Goal: Information Seeking & Learning: Learn about a topic

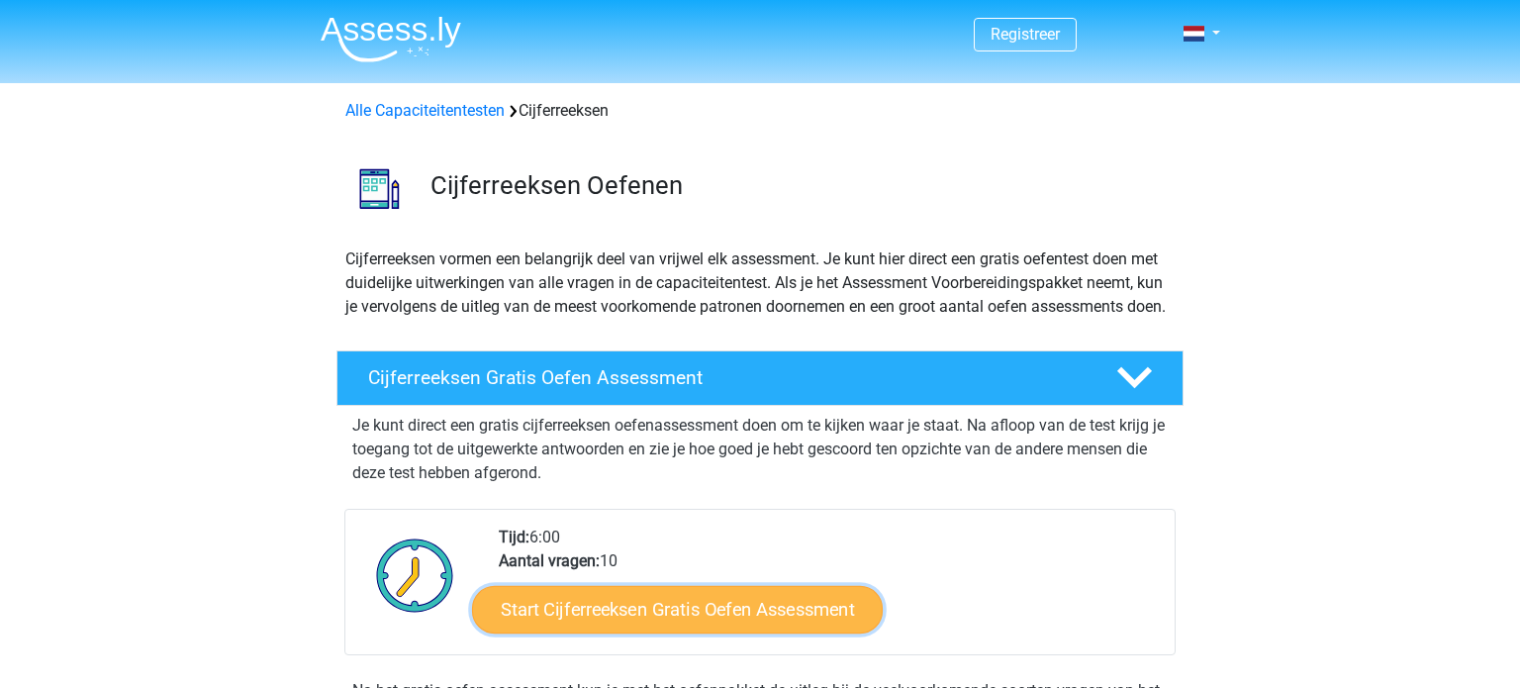
click at [751, 633] on link "Start Cijferreeksen Gratis Oefen Assessment" at bounding box center [677, 609] width 411 height 48
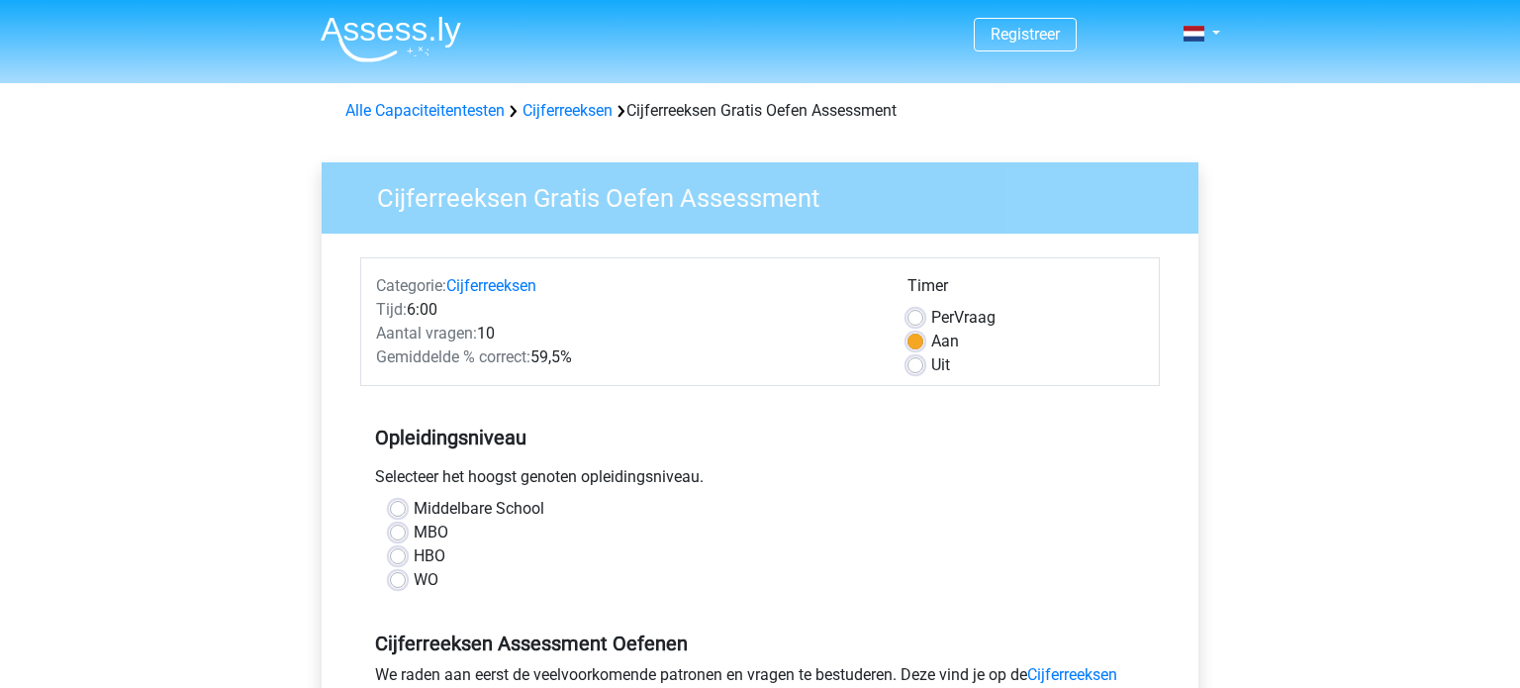
click at [414, 557] on label "HBO" at bounding box center [430, 556] width 32 height 24
click at [401, 557] on input "HBO" at bounding box center [398, 554] width 16 height 20
radio input "true"
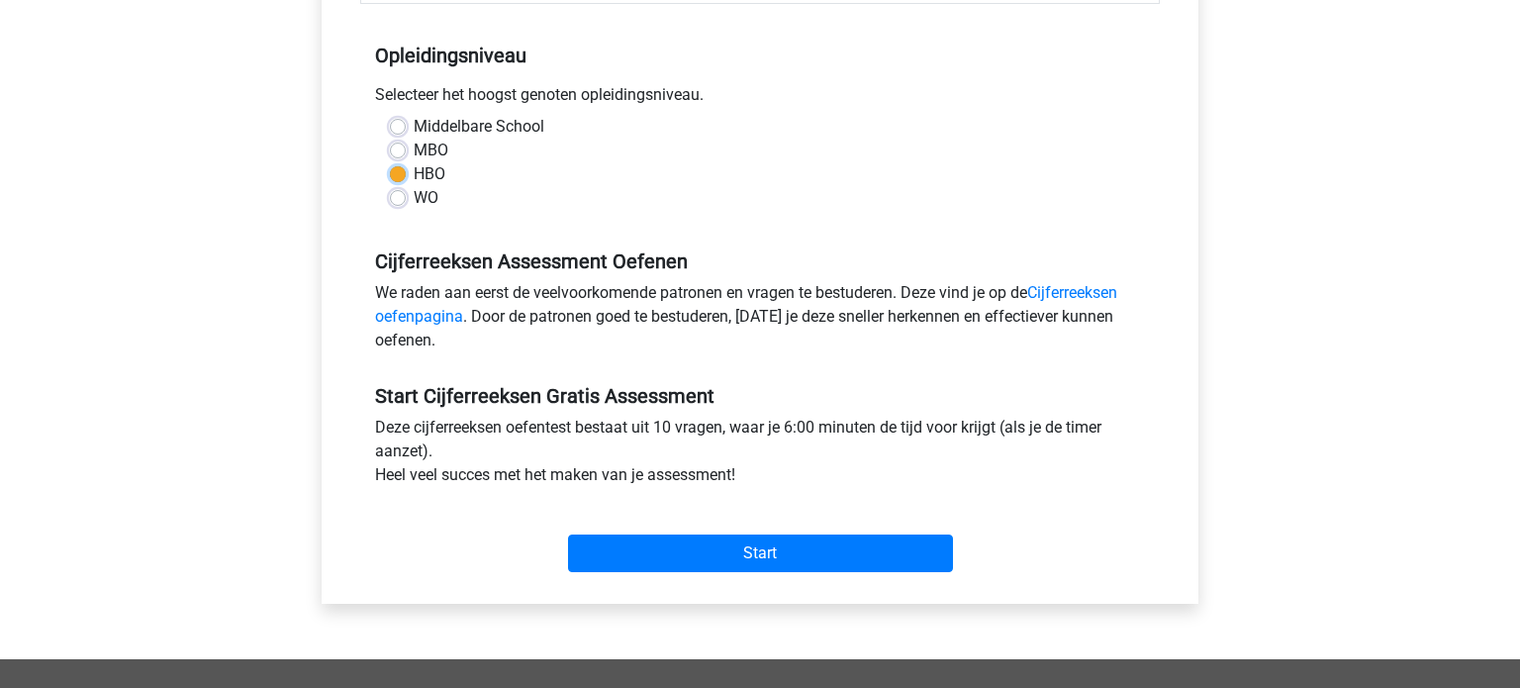
scroll to position [459, 0]
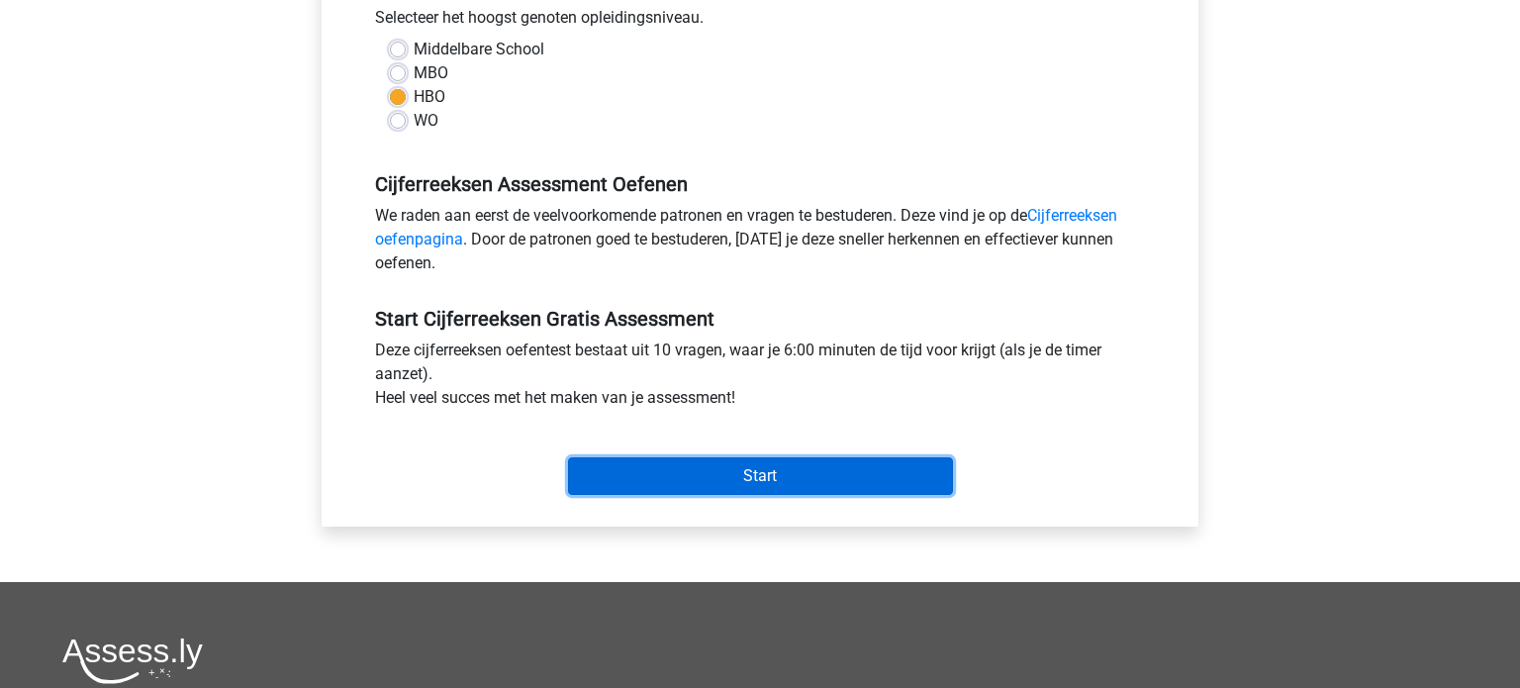
click at [777, 473] on input "Start" at bounding box center [760, 476] width 385 height 38
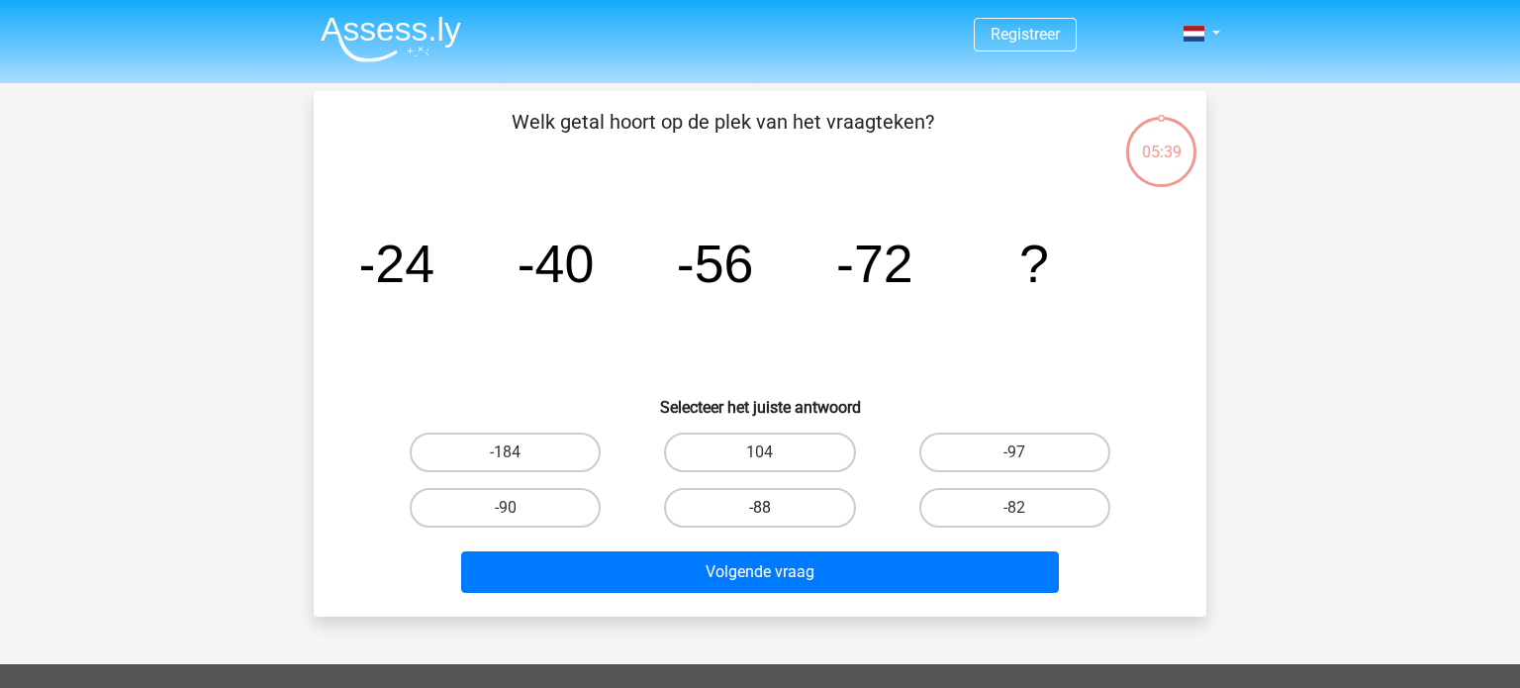
click at [773, 507] on label "-88" at bounding box center [759, 508] width 191 height 40
click at [773, 508] on input "-88" at bounding box center [766, 514] width 13 height 13
radio input "true"
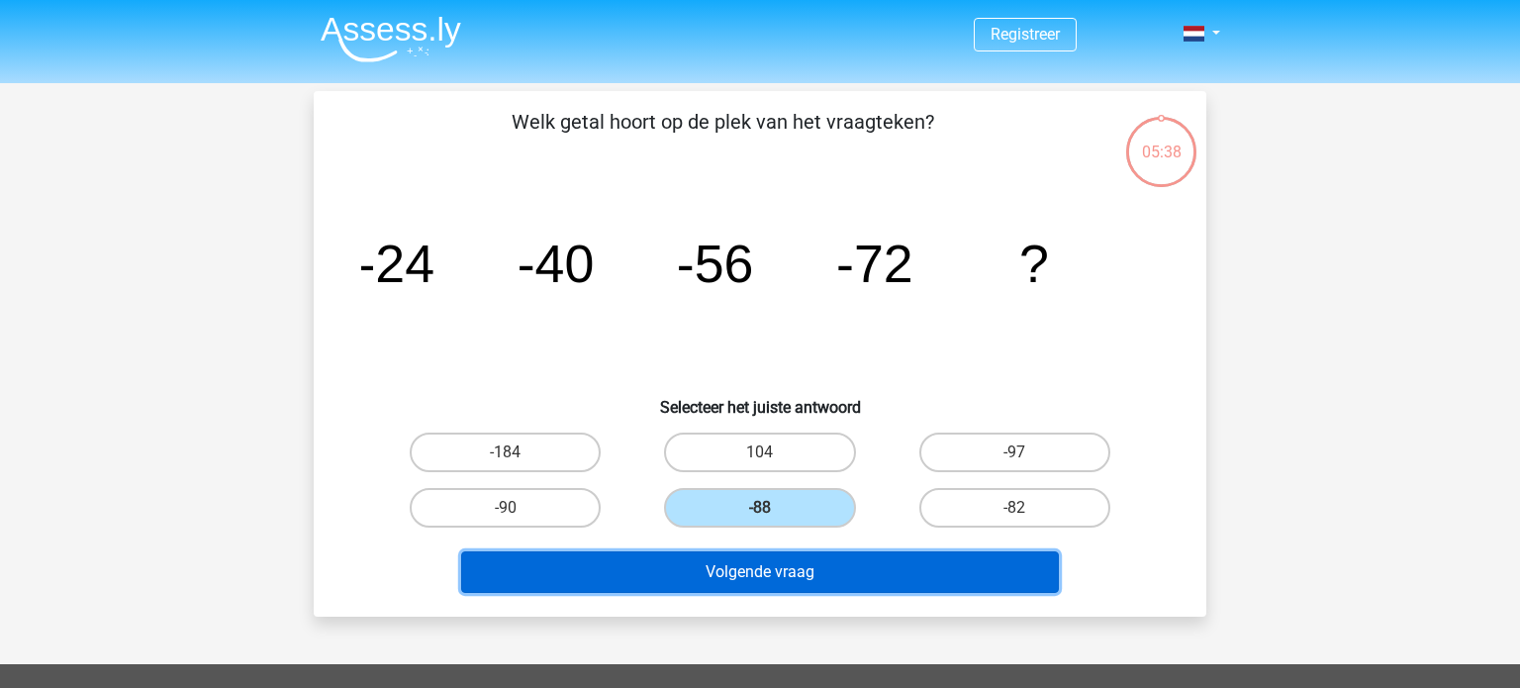
click at [766, 568] on button "Volgende vraag" at bounding box center [760, 572] width 599 height 42
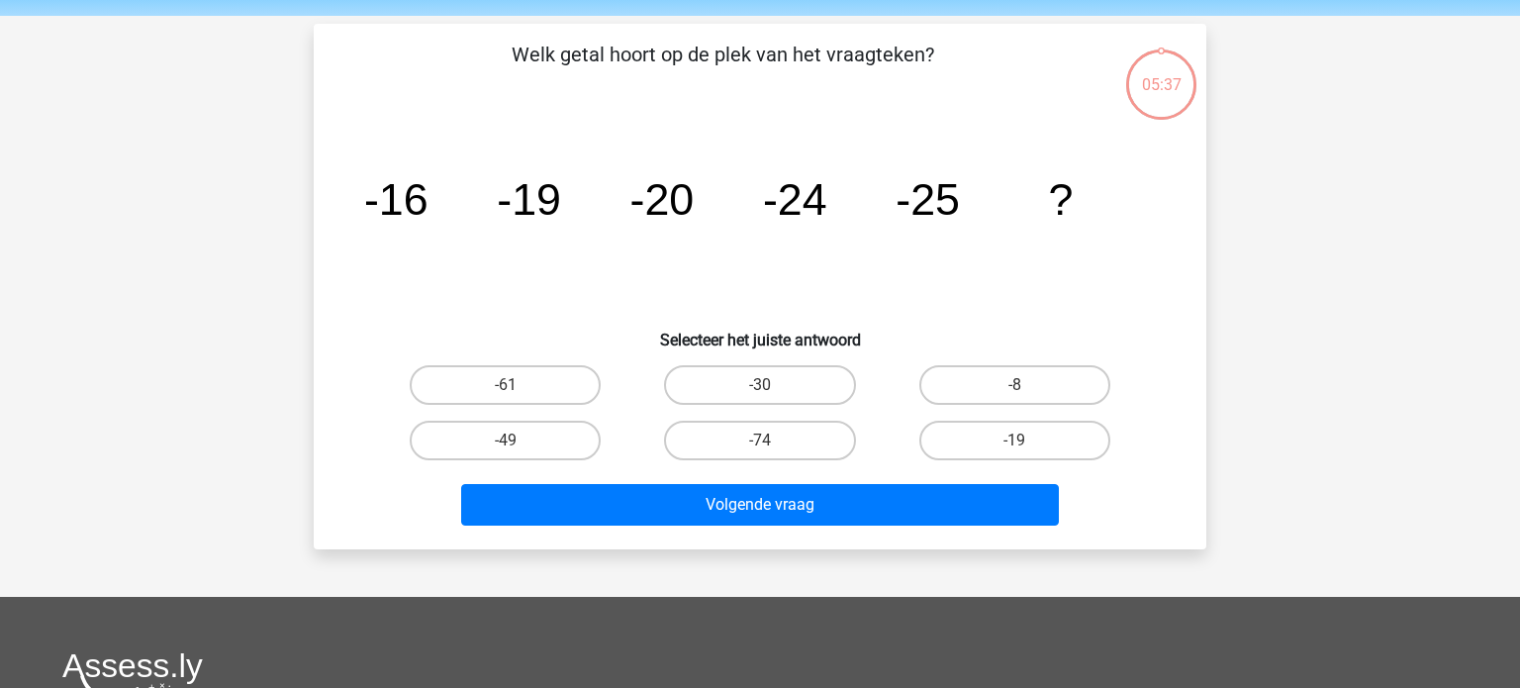
scroll to position [91, 0]
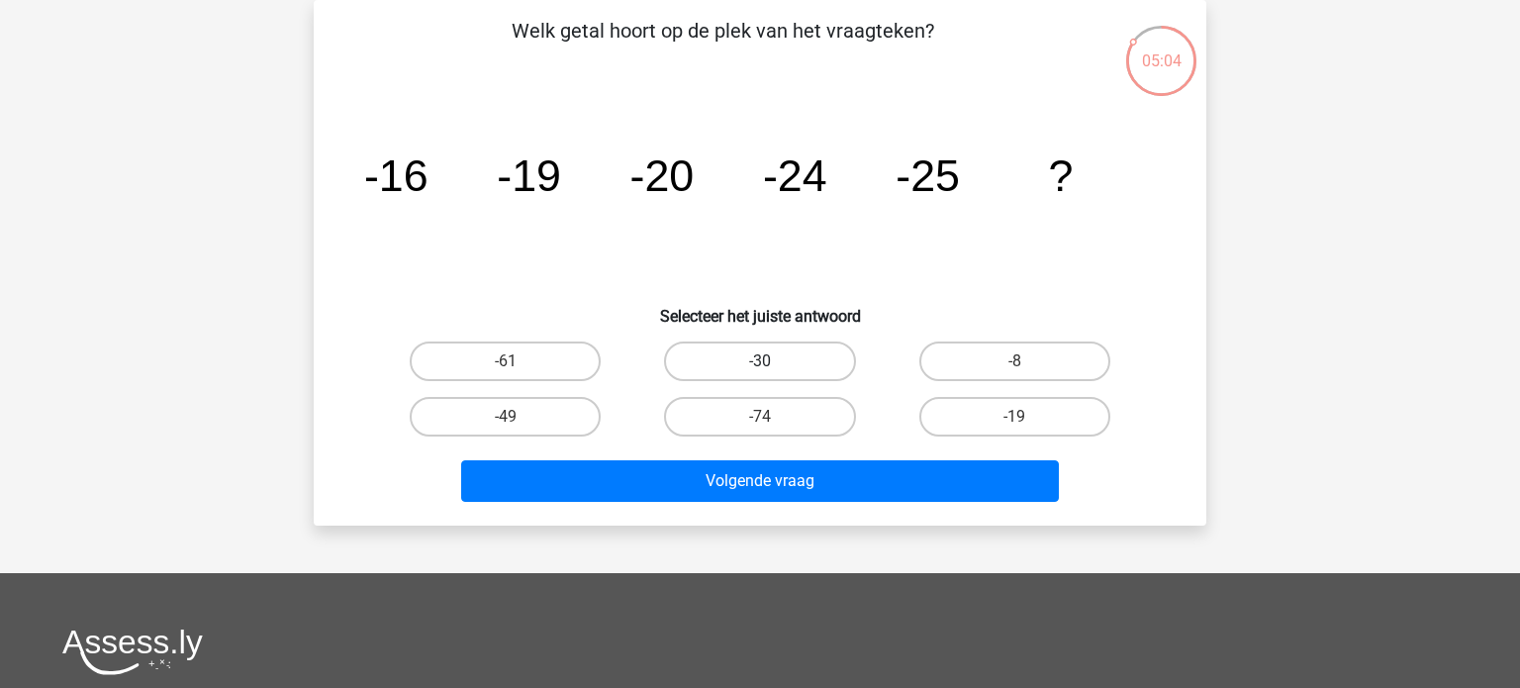
click at [773, 359] on label "-30" at bounding box center [759, 362] width 191 height 40
click at [773, 361] on input "-30" at bounding box center [766, 367] width 13 height 13
radio input "true"
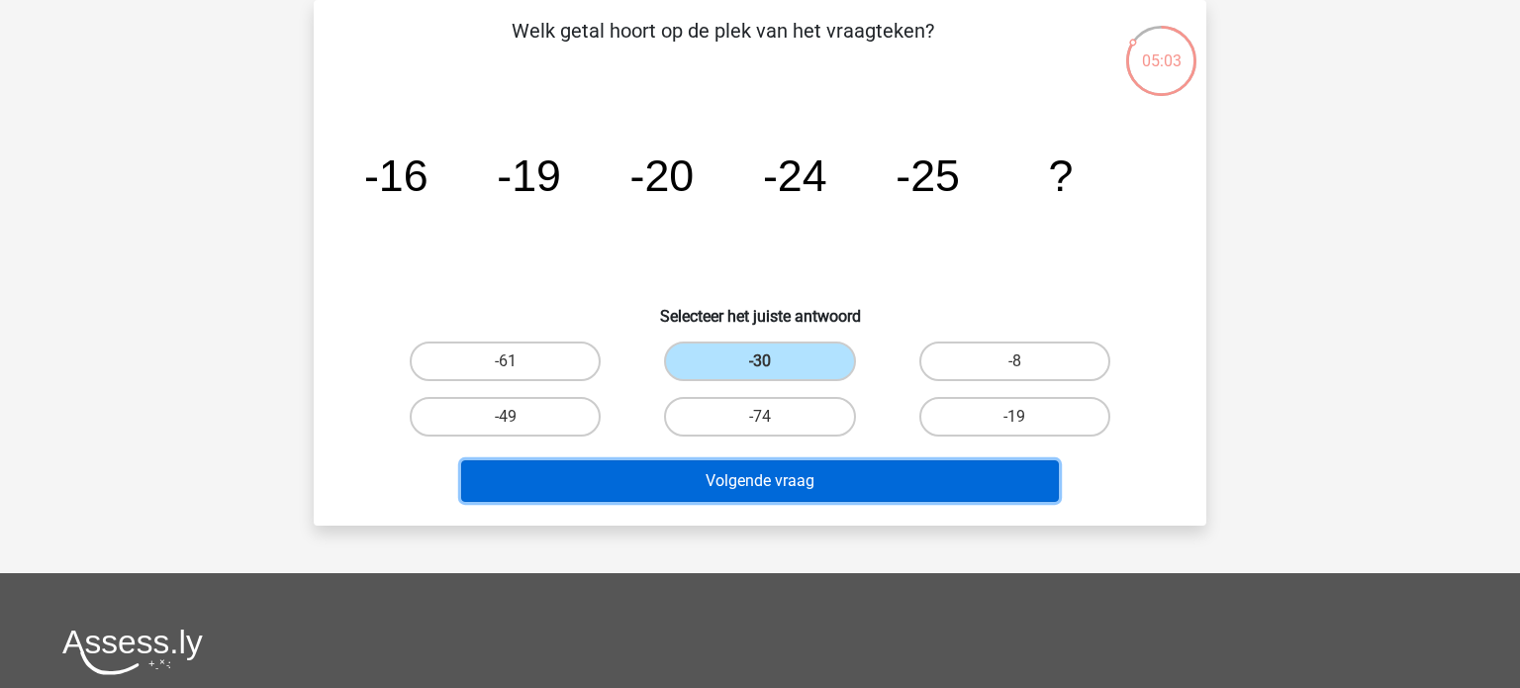
click at [784, 489] on button "Volgende vraag" at bounding box center [760, 481] width 599 height 42
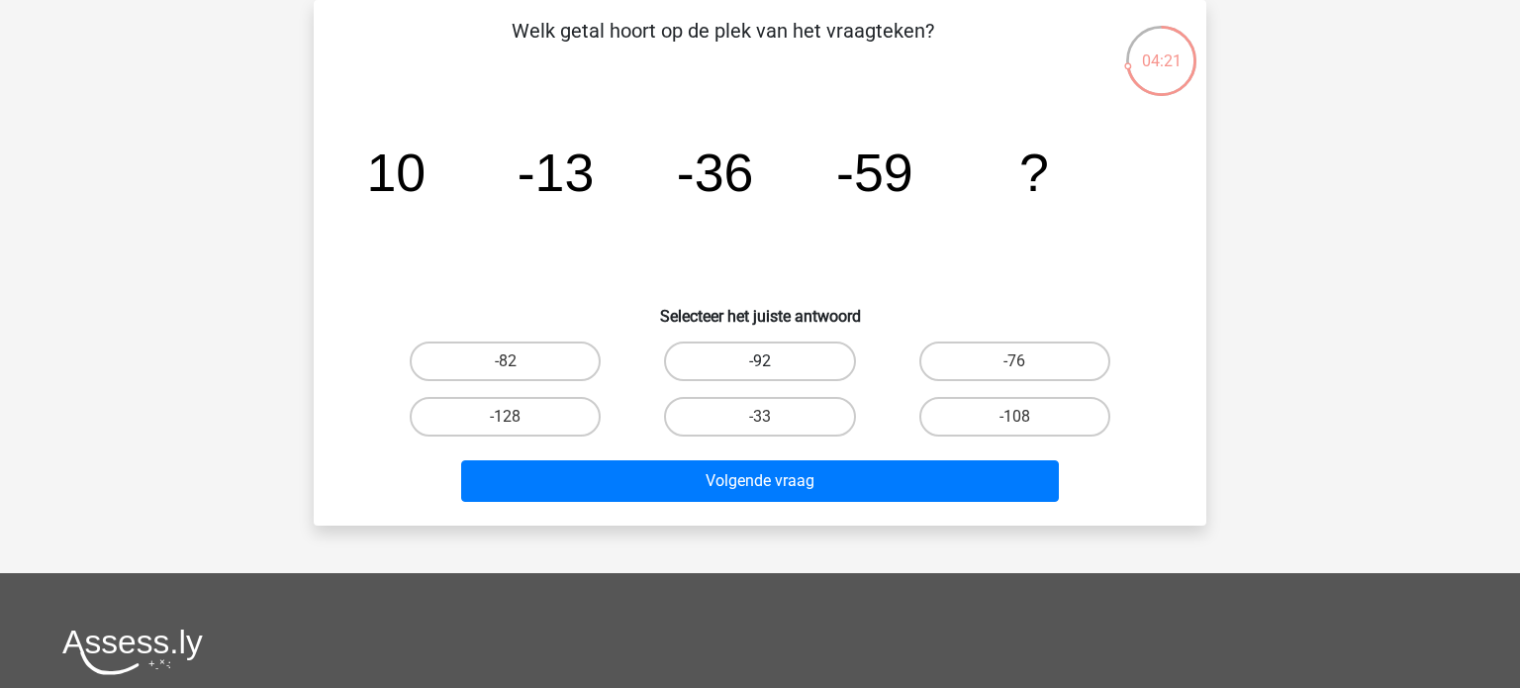
click at [785, 367] on label "-92" at bounding box center [759, 362] width 191 height 40
click at [773, 367] on input "-92" at bounding box center [766, 367] width 13 height 13
radio input "true"
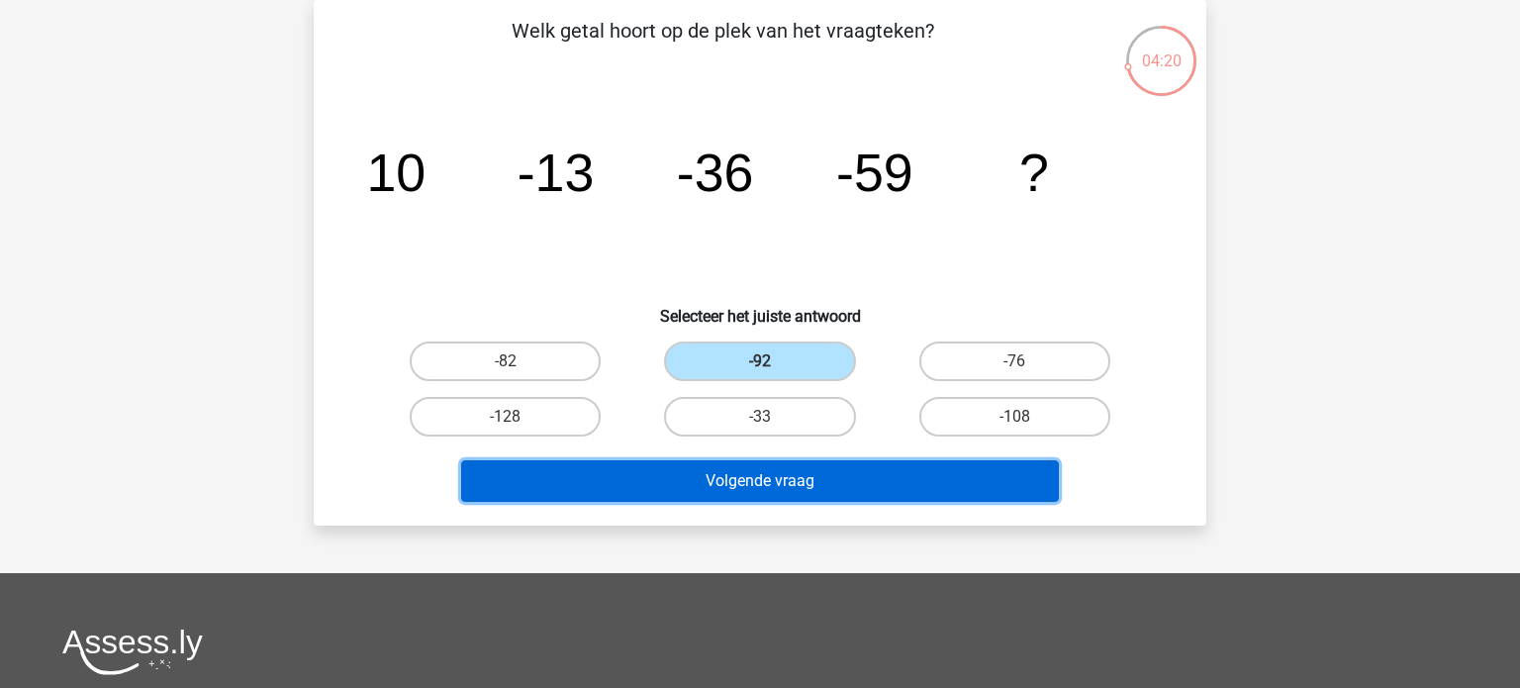
click at [771, 465] on button "Volgende vraag" at bounding box center [760, 481] width 599 height 42
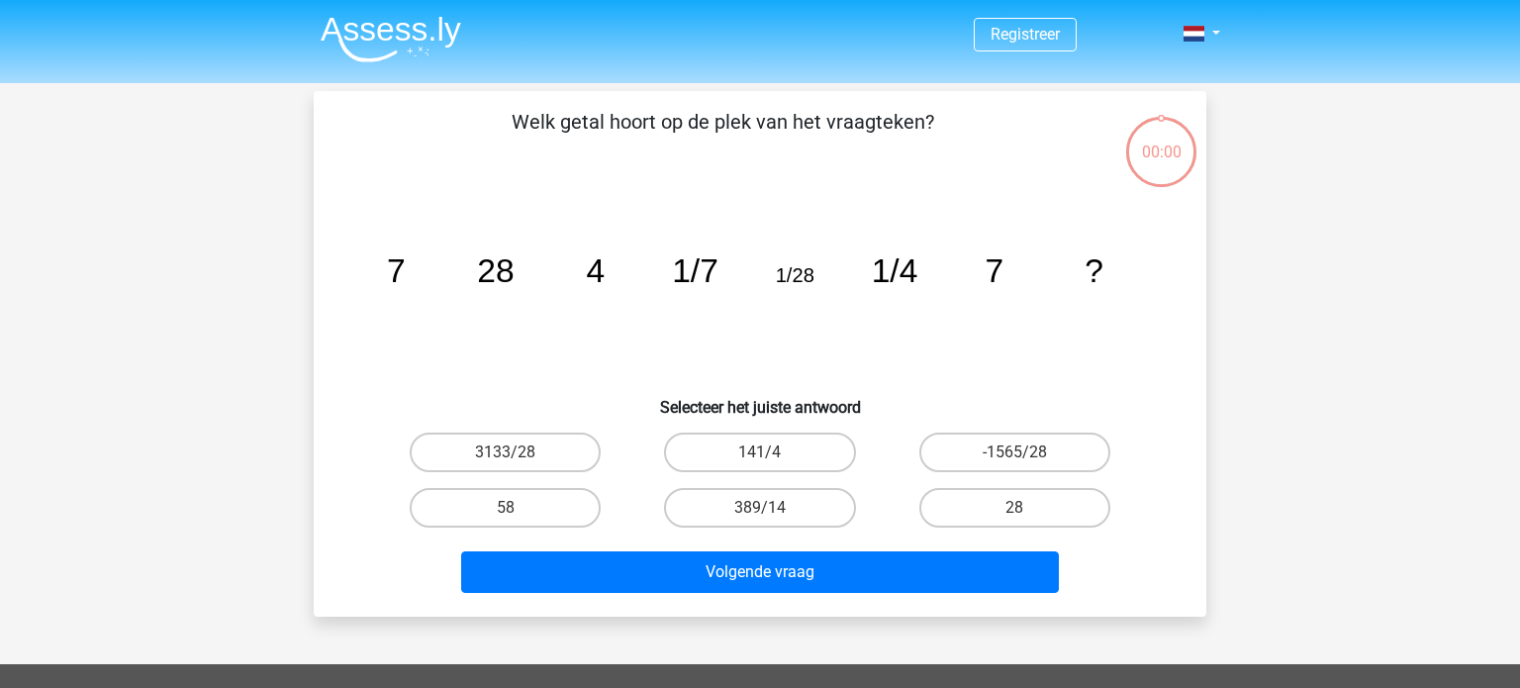
scroll to position [91, 0]
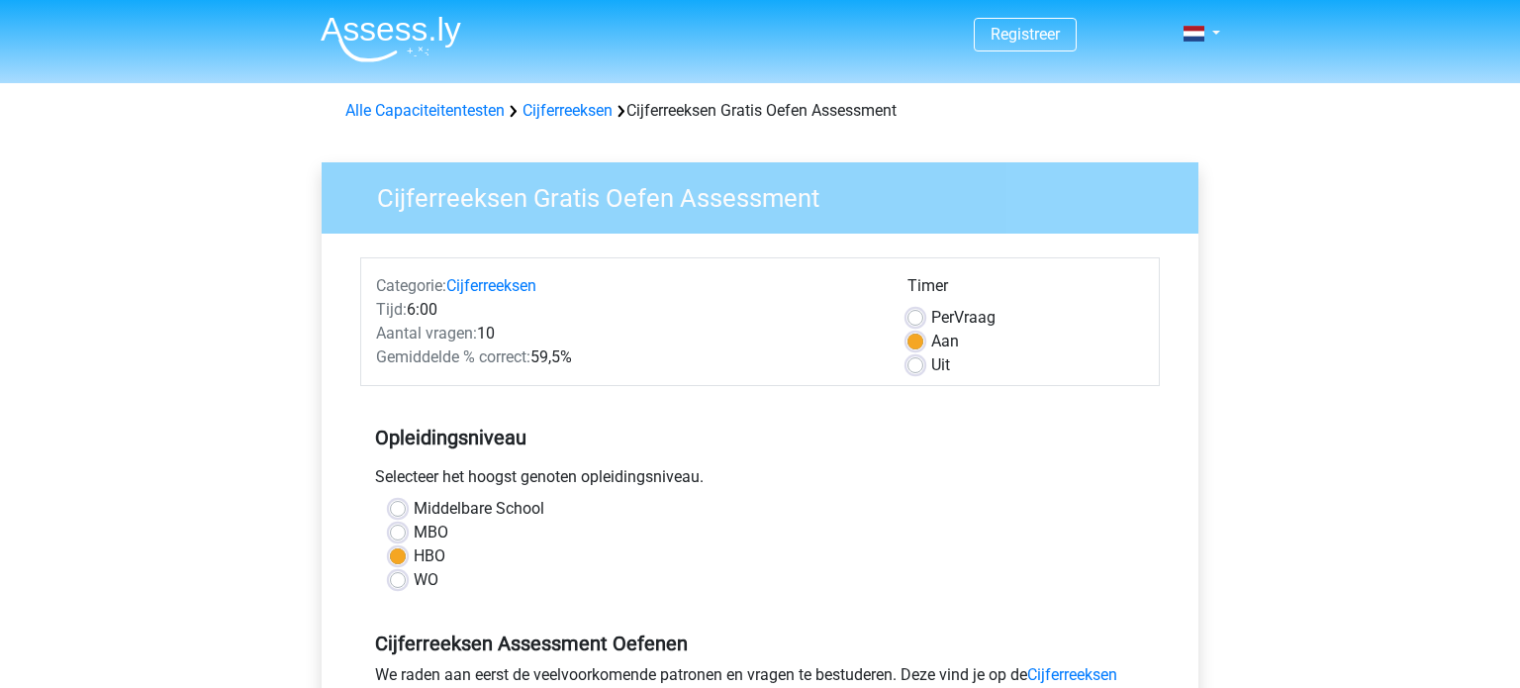
scroll to position [459, 0]
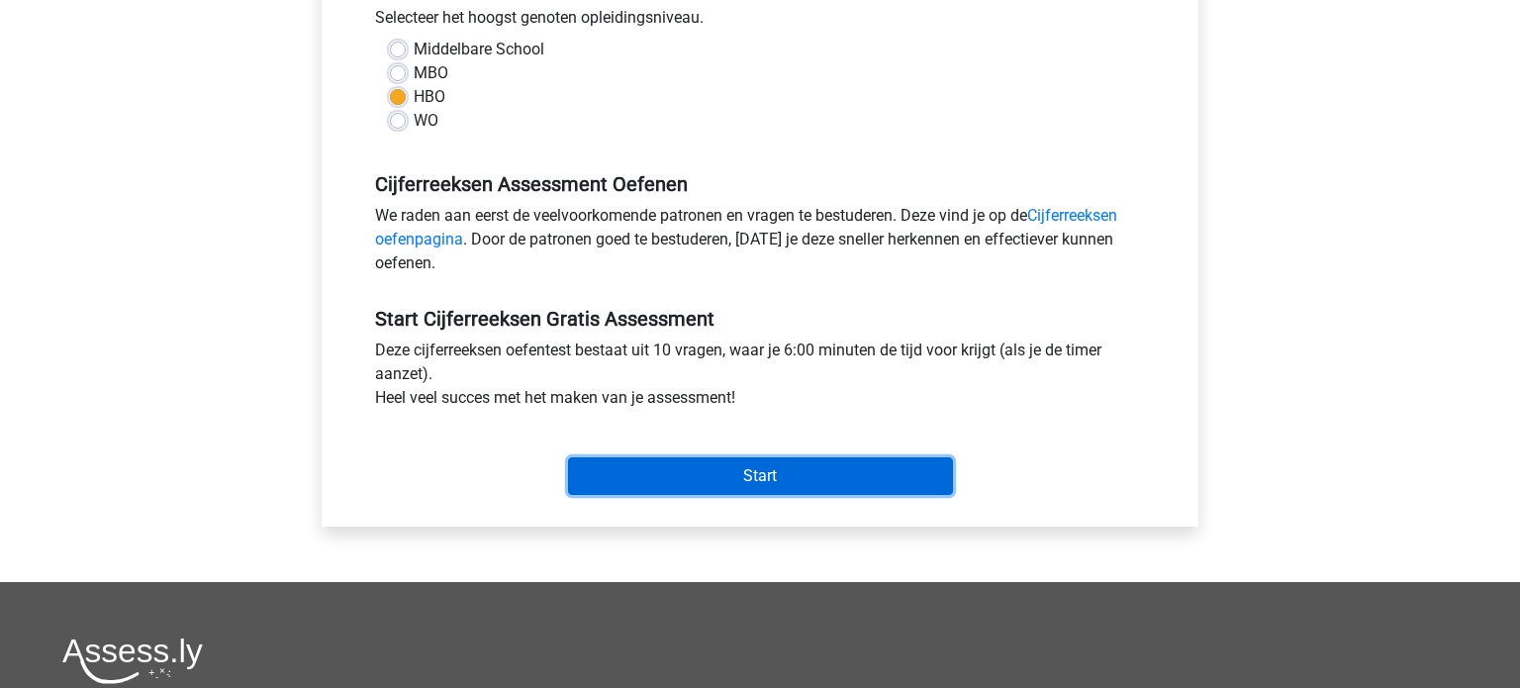
click at [750, 469] on input "Start" at bounding box center [760, 476] width 385 height 38
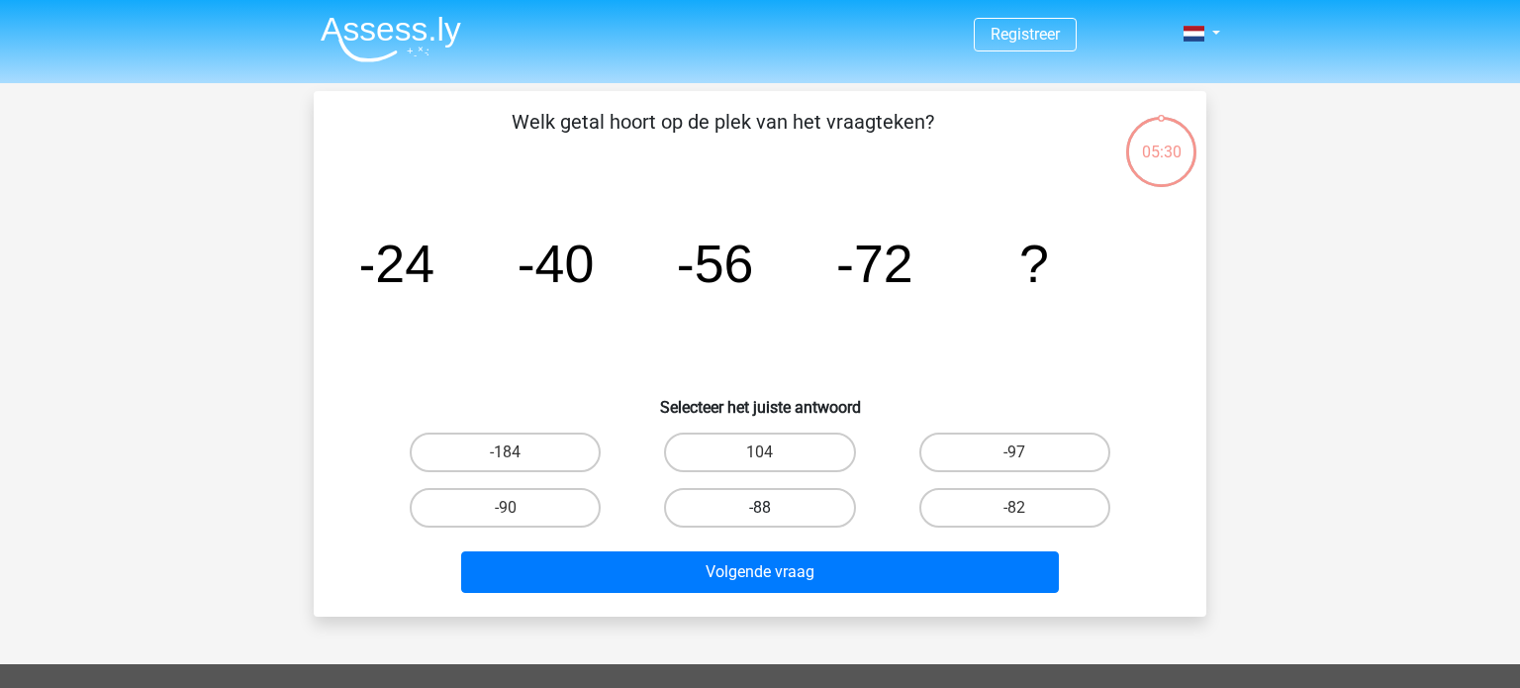
click at [773, 510] on label "-88" at bounding box center [759, 508] width 191 height 40
click at [773, 510] on input "-88" at bounding box center [766, 514] width 13 height 13
radio input "true"
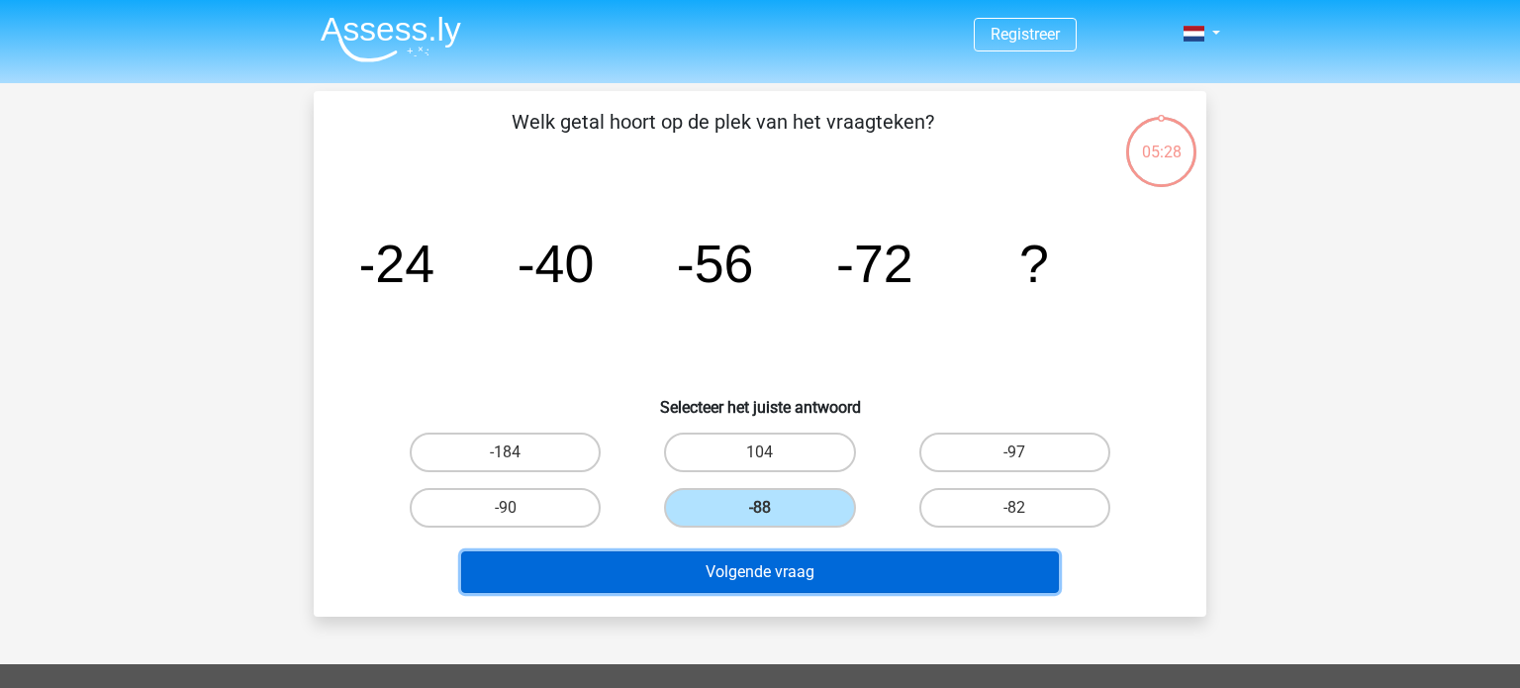
click at [778, 569] on button "Volgende vraag" at bounding box center [760, 572] width 599 height 42
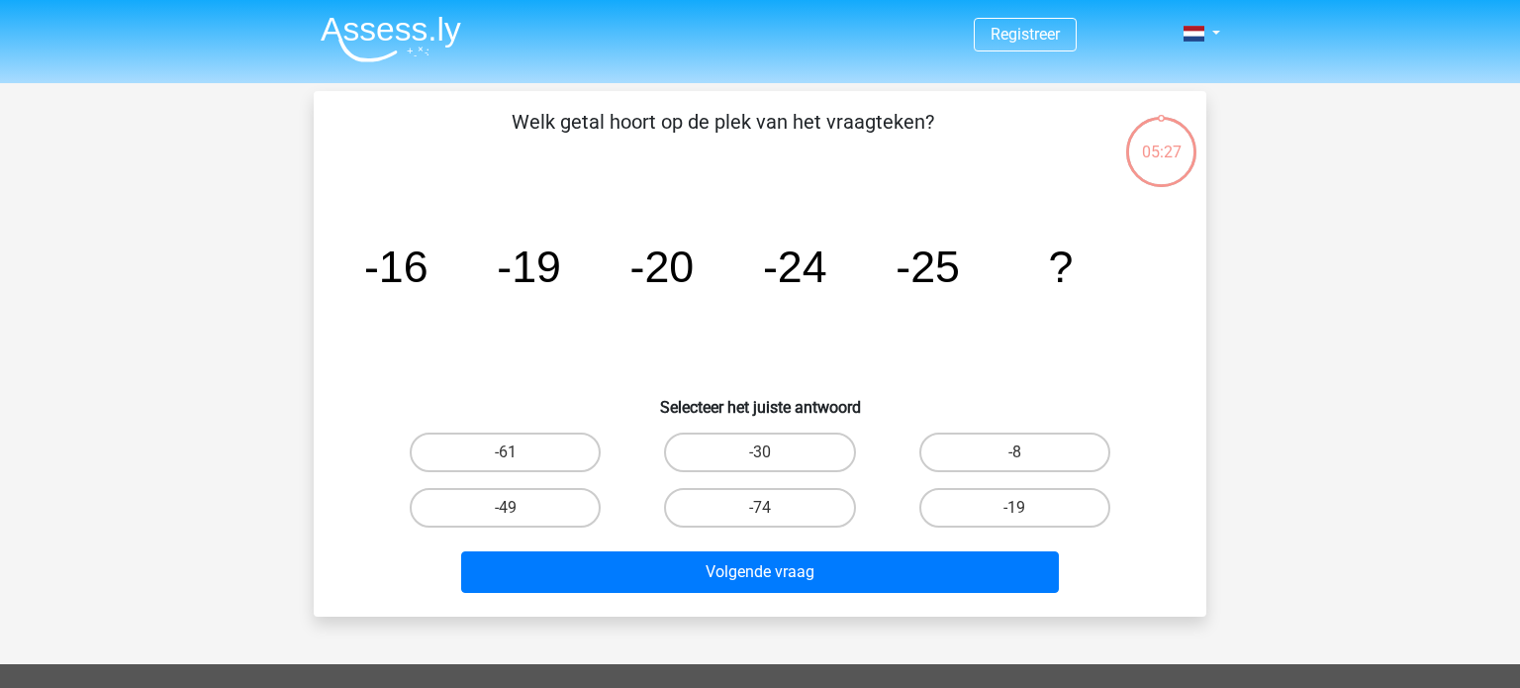
scroll to position [91, 0]
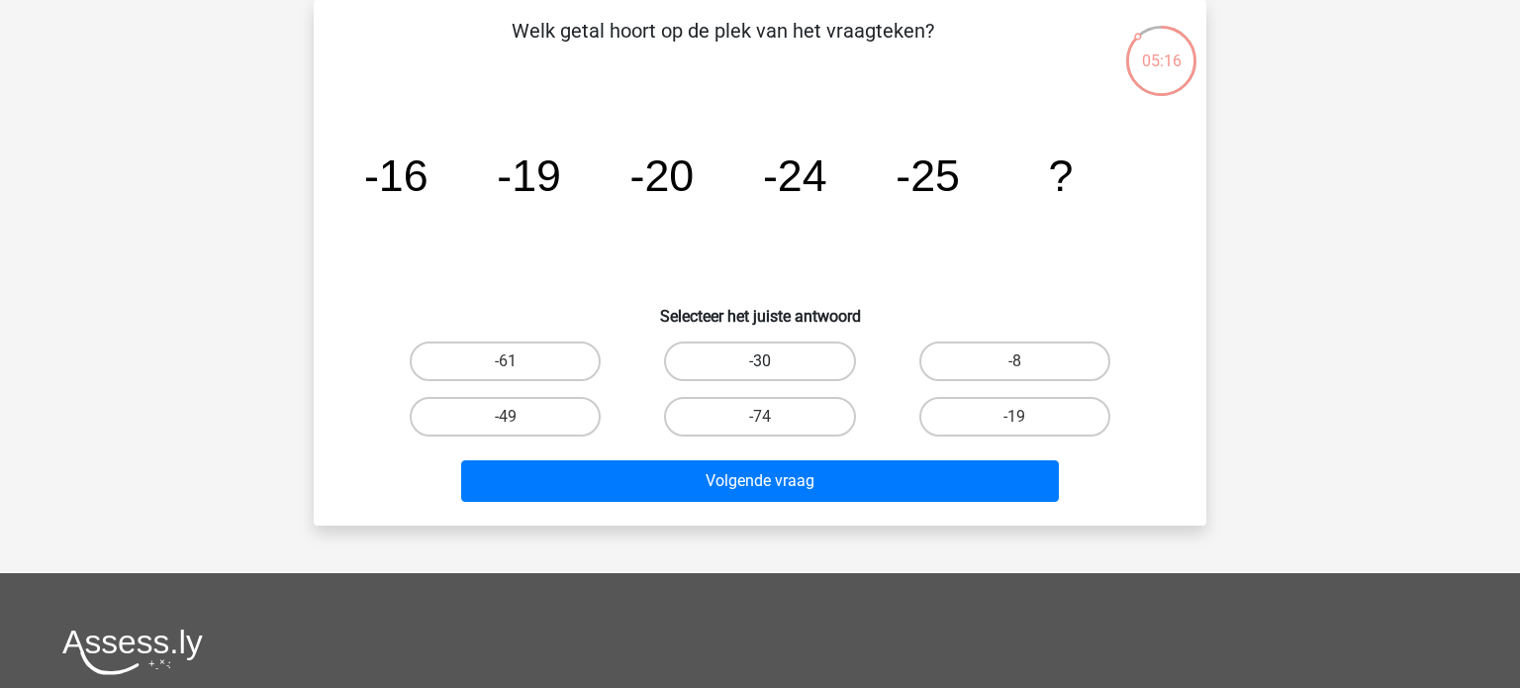
click at [773, 362] on label "-30" at bounding box center [759, 362] width 191 height 40
click at [773, 362] on input "-30" at bounding box center [766, 367] width 13 height 13
radio input "true"
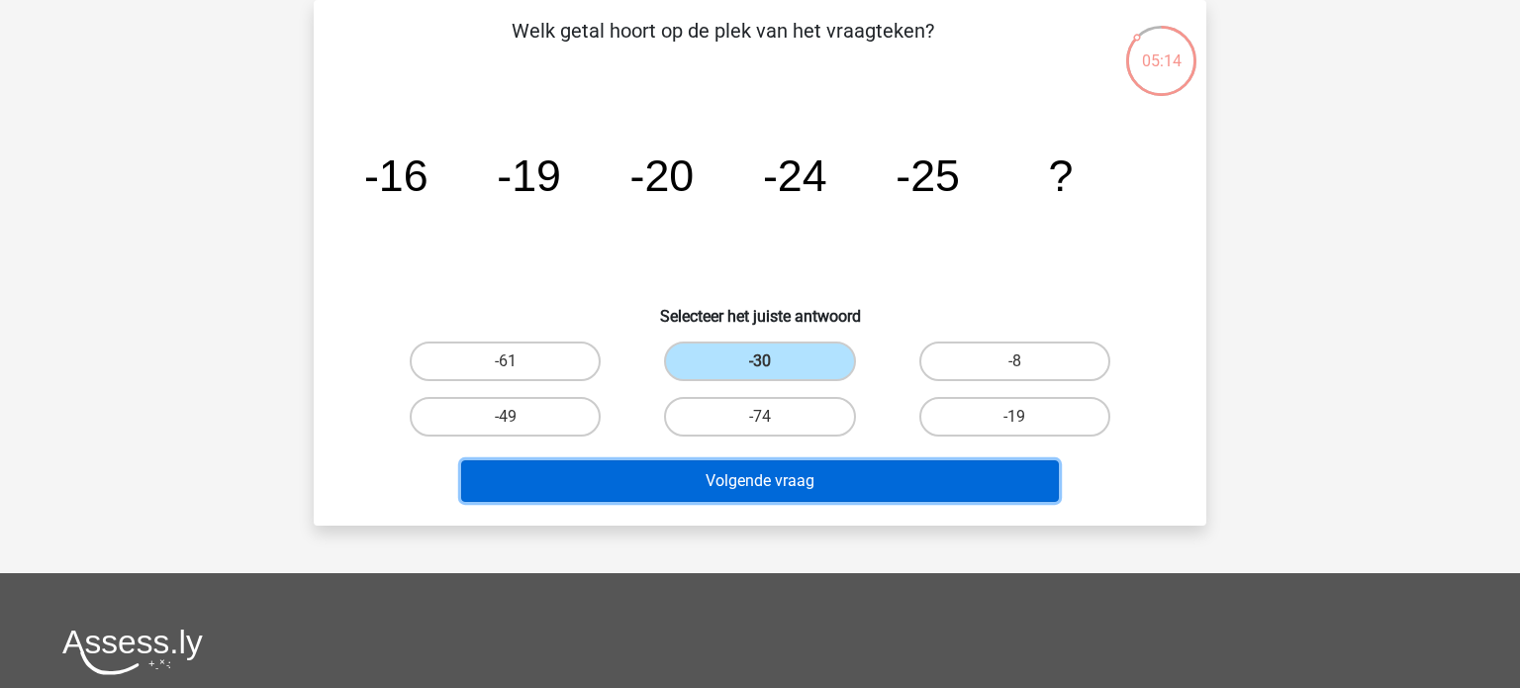
click at [769, 488] on button "Volgende vraag" at bounding box center [760, 481] width 599 height 42
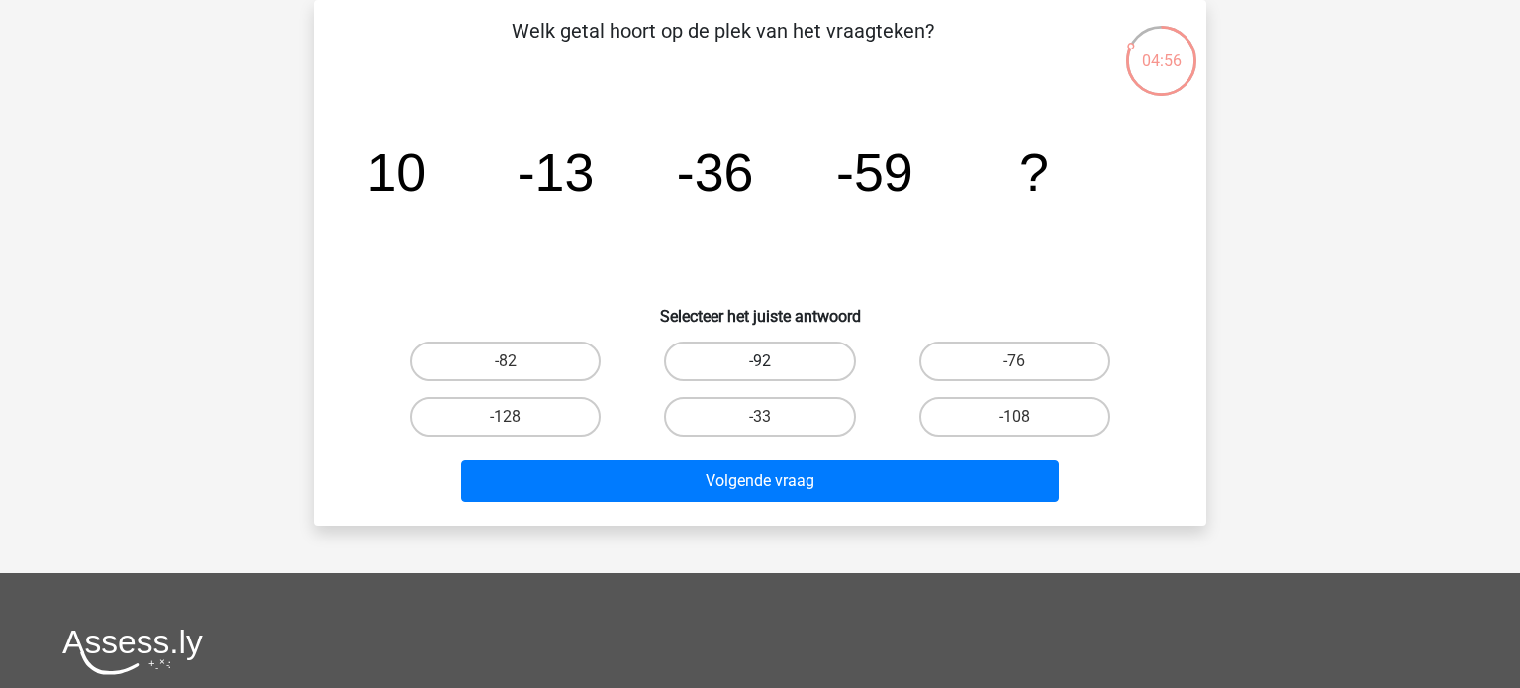
click at [750, 362] on label "-92" at bounding box center [759, 362] width 191 height 40
click at [760, 362] on input "-92" at bounding box center [766, 367] width 13 height 13
radio input "true"
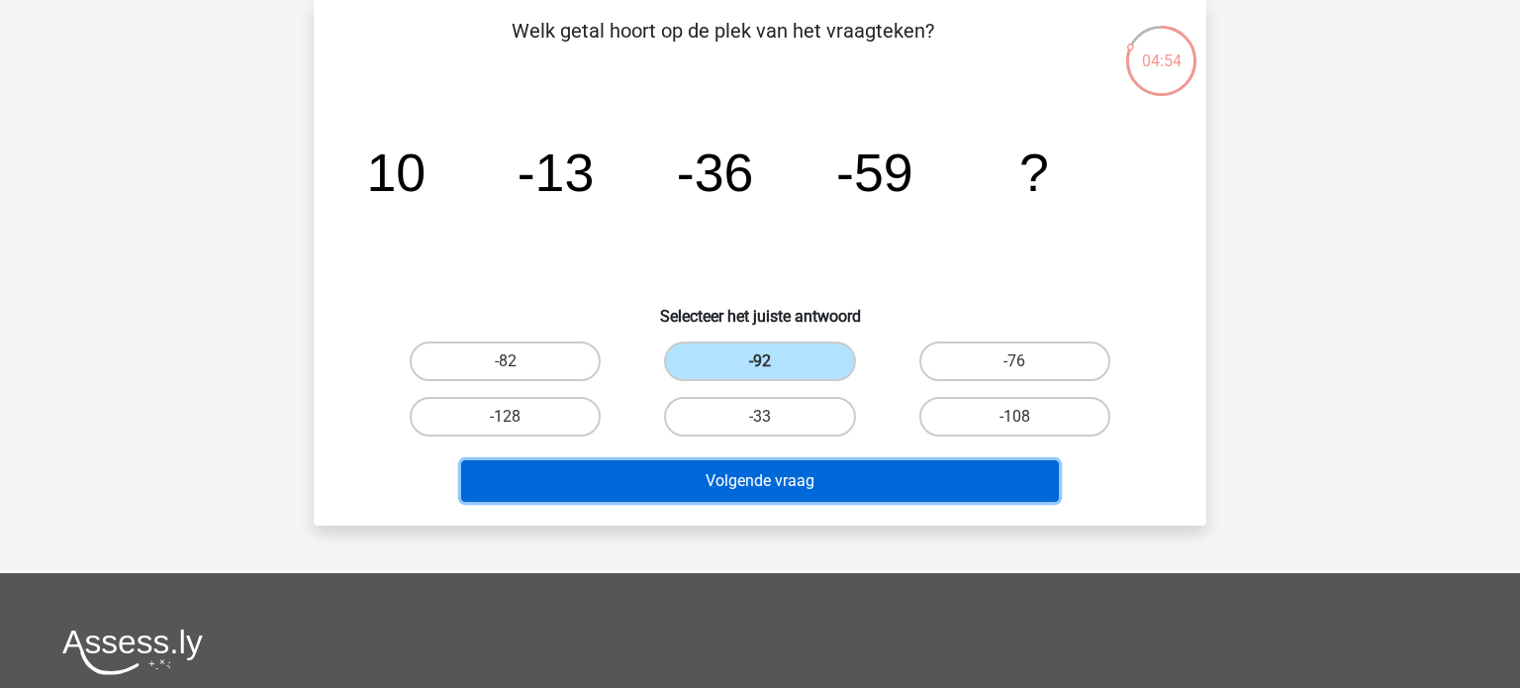
click at [746, 478] on button "Volgende vraag" at bounding box center [760, 481] width 599 height 42
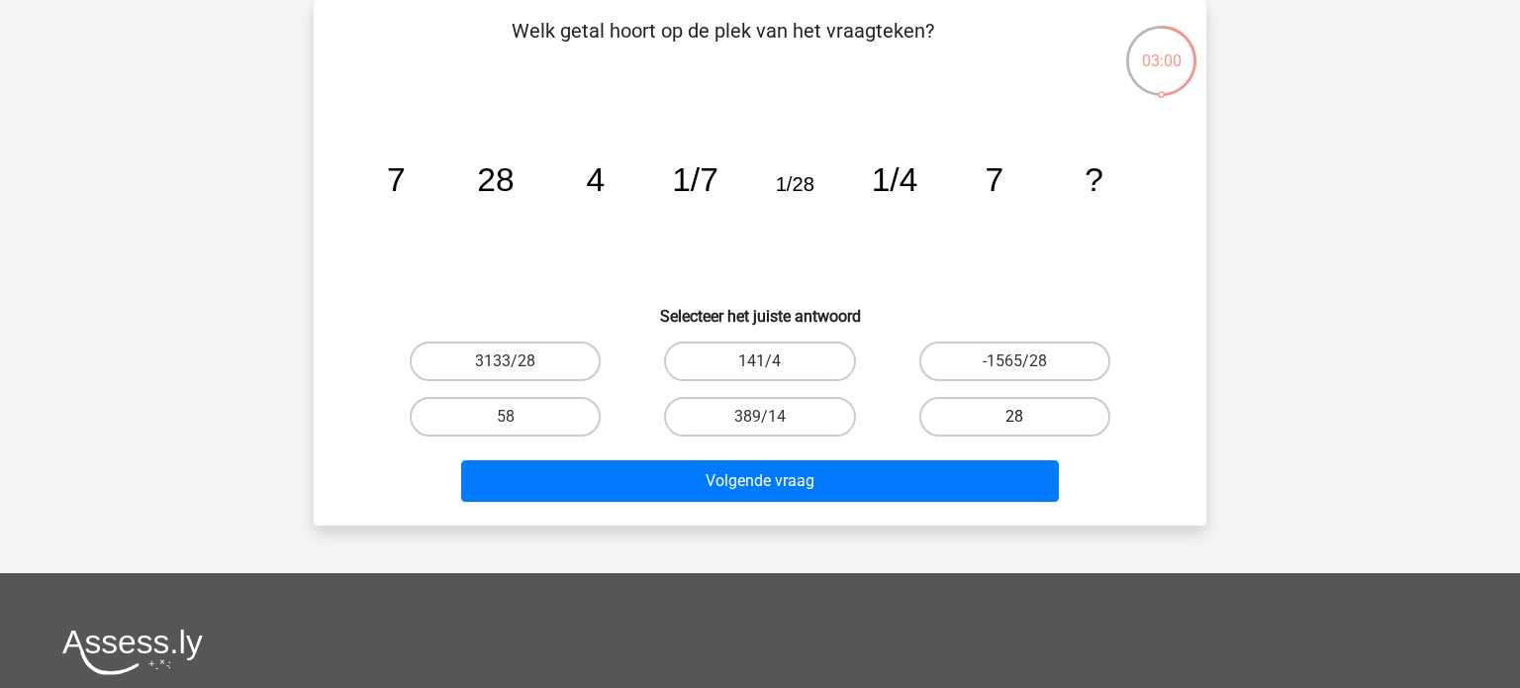
click at [1032, 414] on label "28" at bounding box center [1015, 417] width 191 height 40
click at [1028, 417] on input "28" at bounding box center [1021, 423] width 13 height 13
radio input "true"
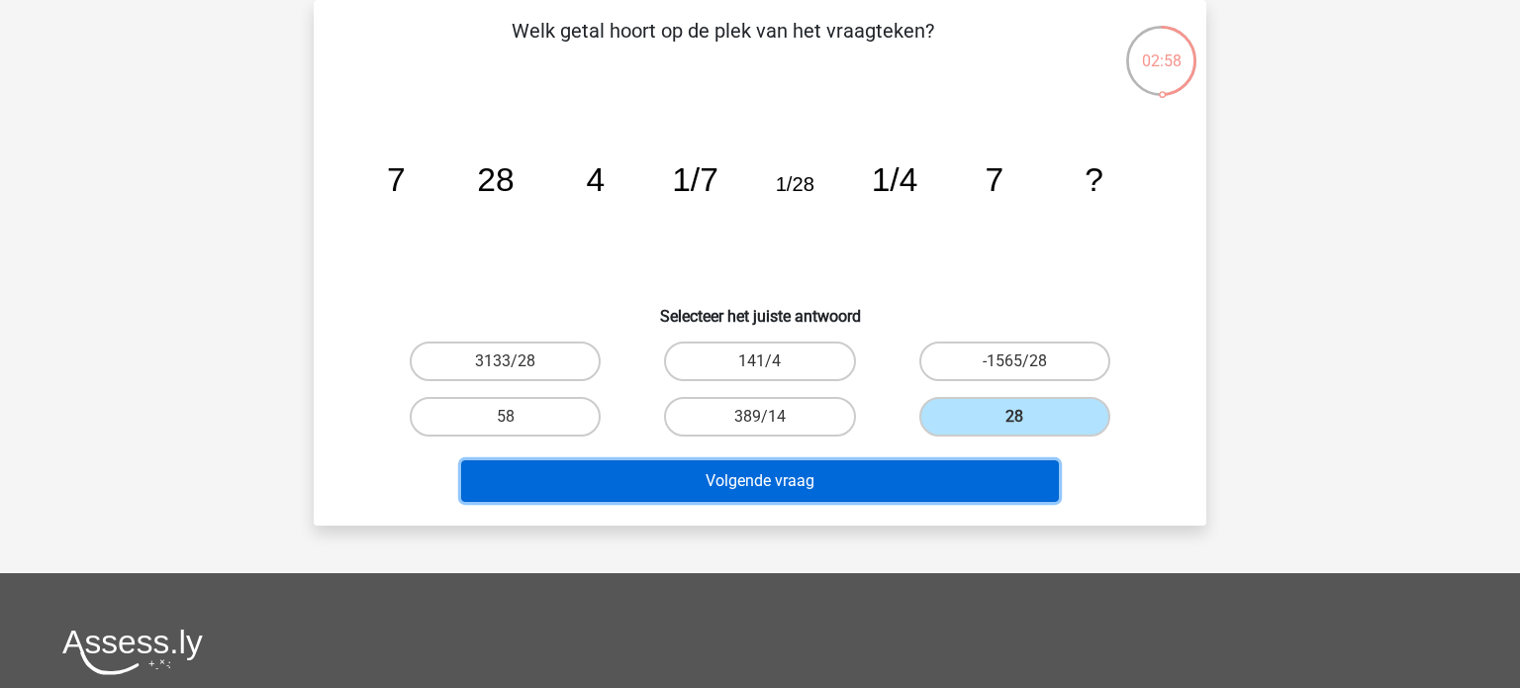
click at [890, 484] on button "Volgende vraag" at bounding box center [760, 481] width 599 height 42
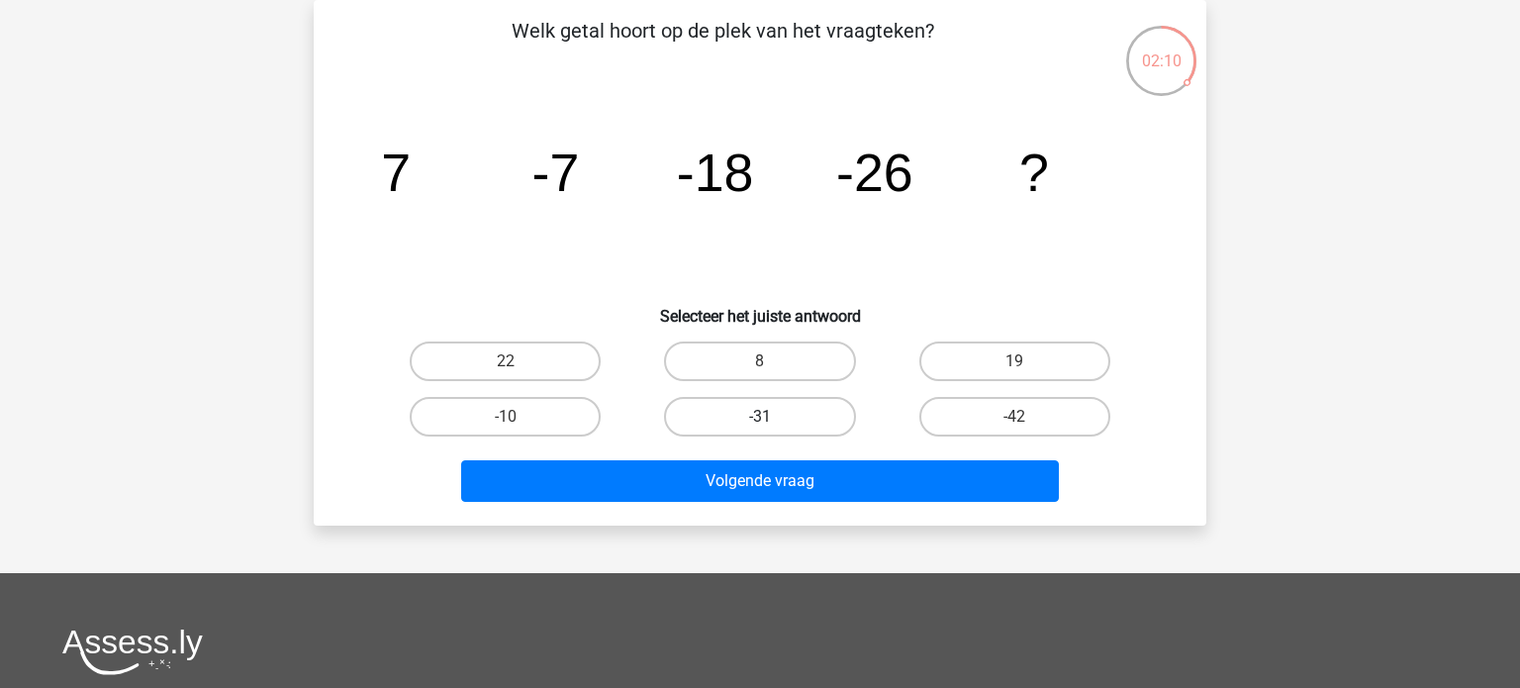
click at [755, 419] on label "-31" at bounding box center [759, 417] width 191 height 40
click at [760, 419] on input "-31" at bounding box center [766, 423] width 13 height 13
radio input "true"
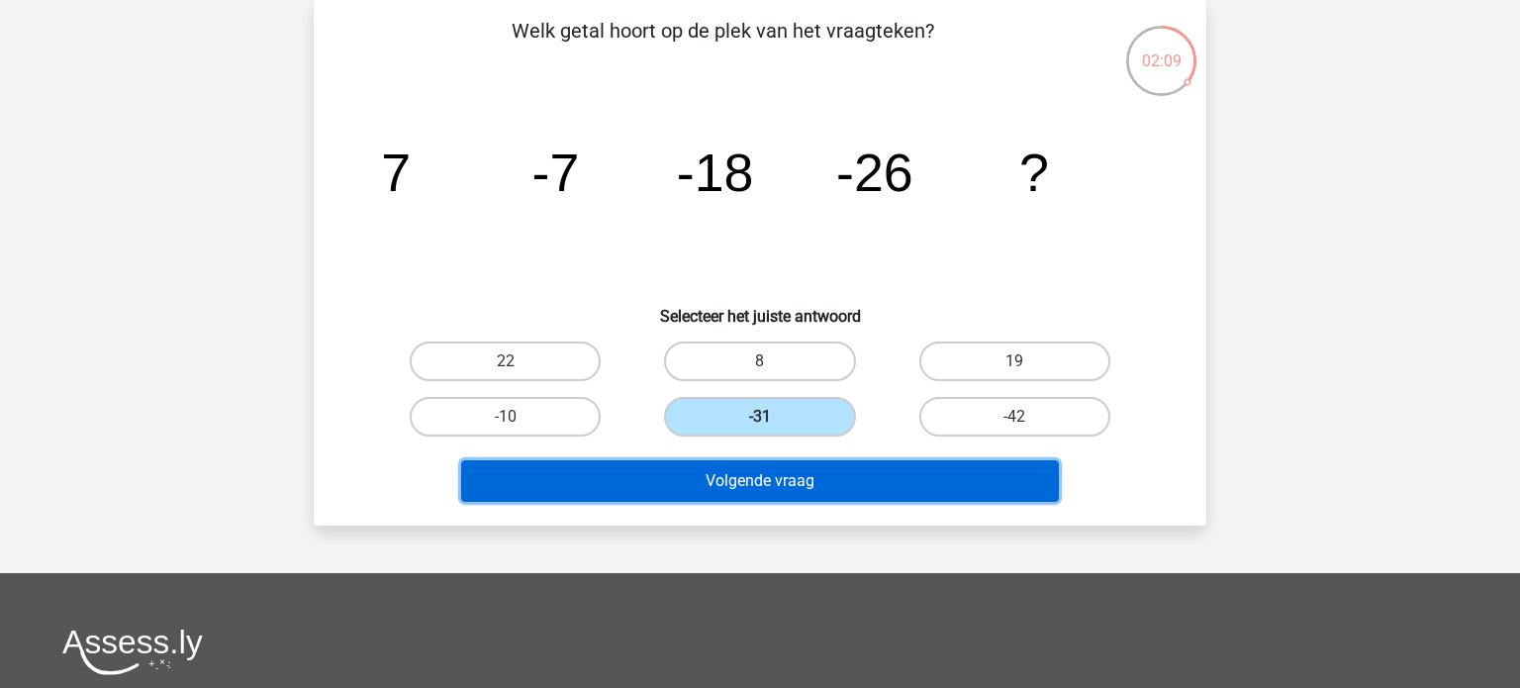
click at [787, 487] on button "Volgende vraag" at bounding box center [760, 481] width 599 height 42
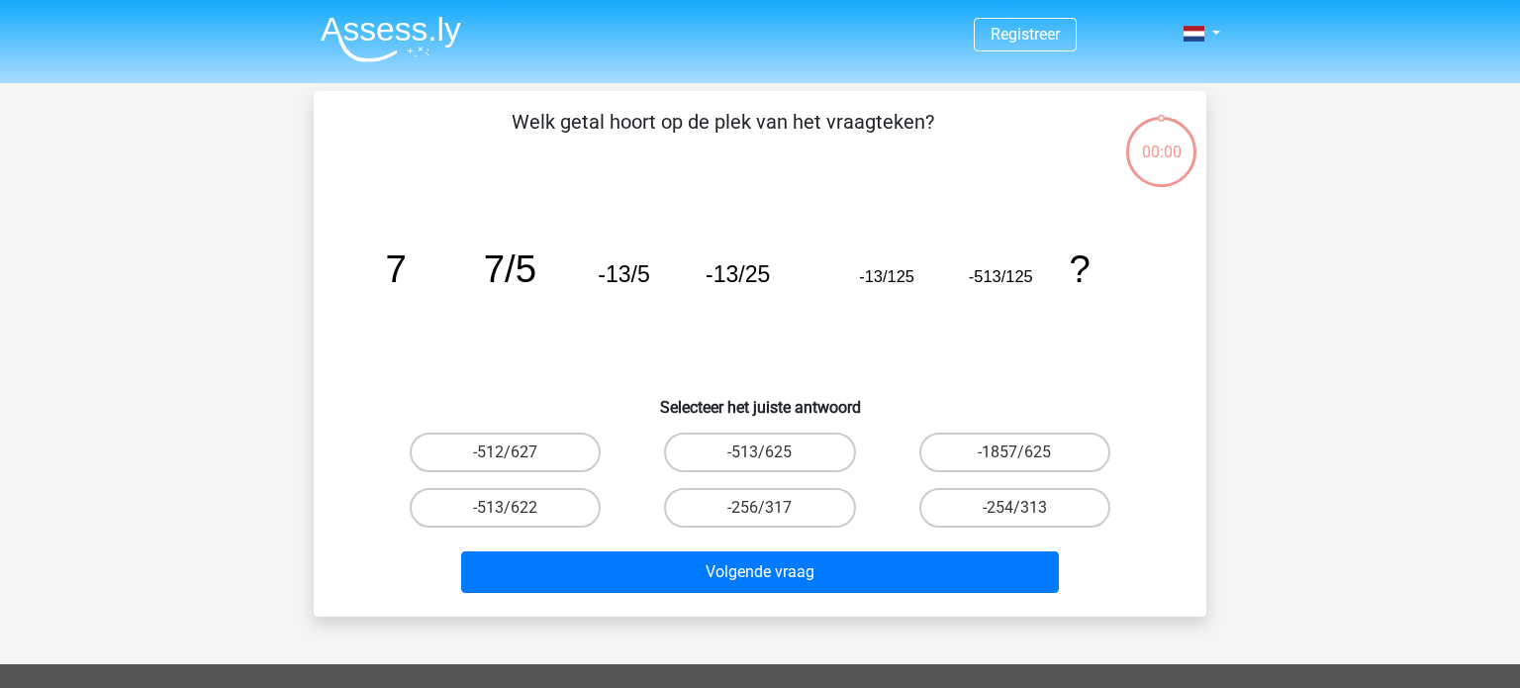
scroll to position [91, 0]
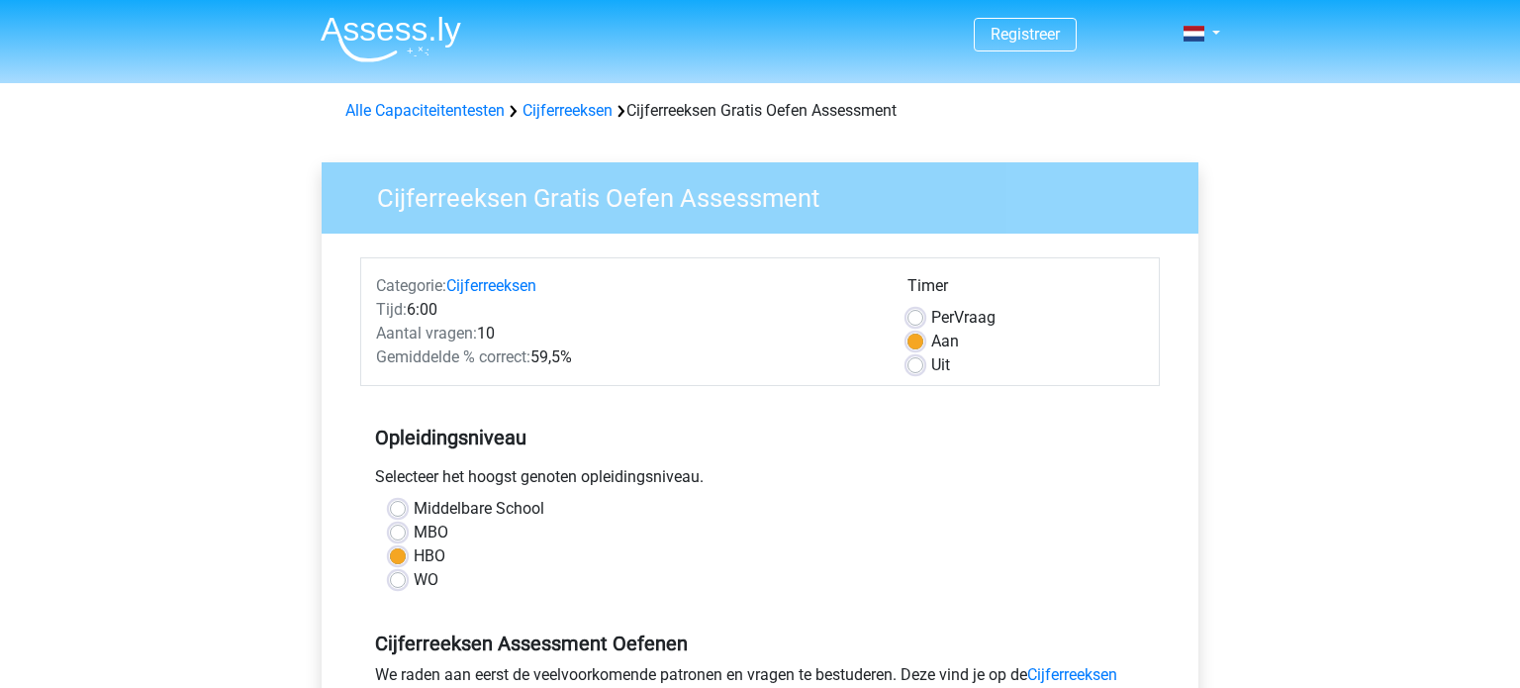
scroll to position [459, 0]
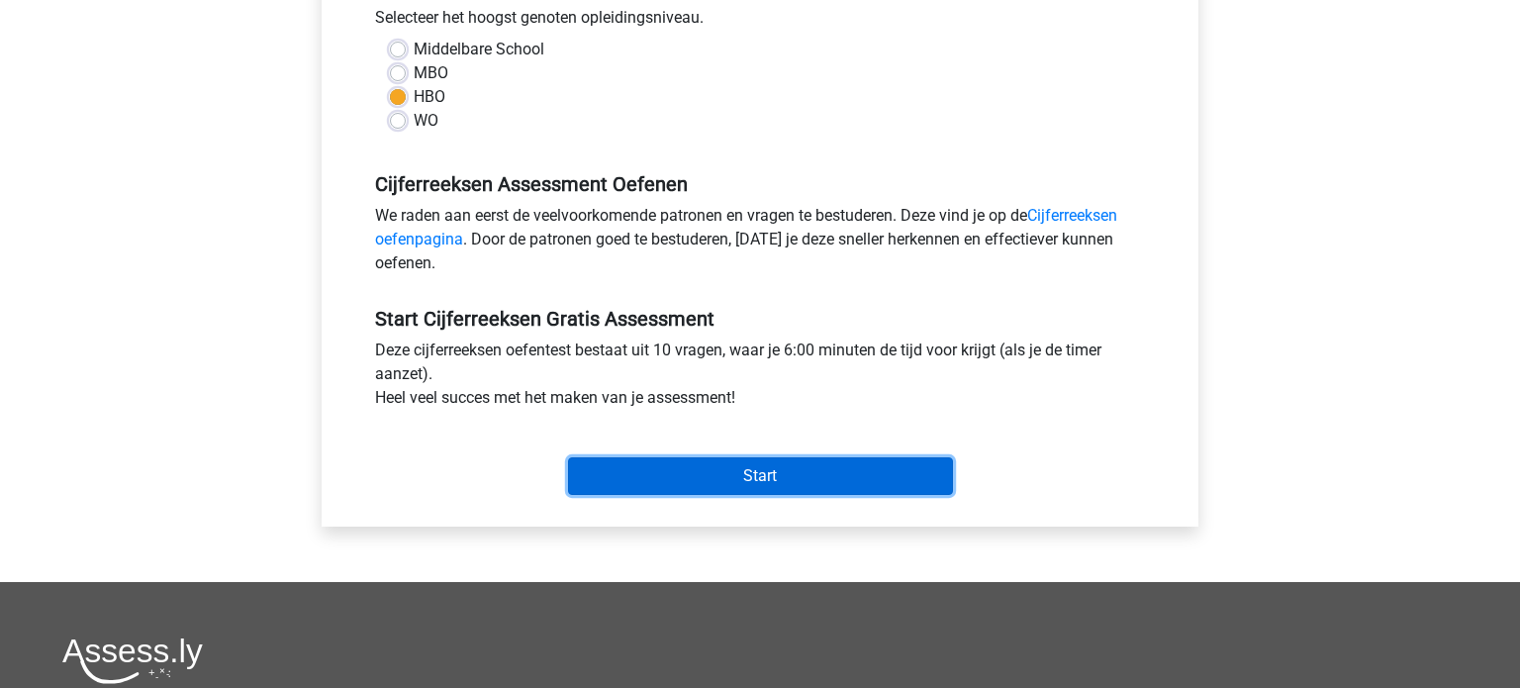
click at [719, 483] on input "Start" at bounding box center [760, 476] width 385 height 38
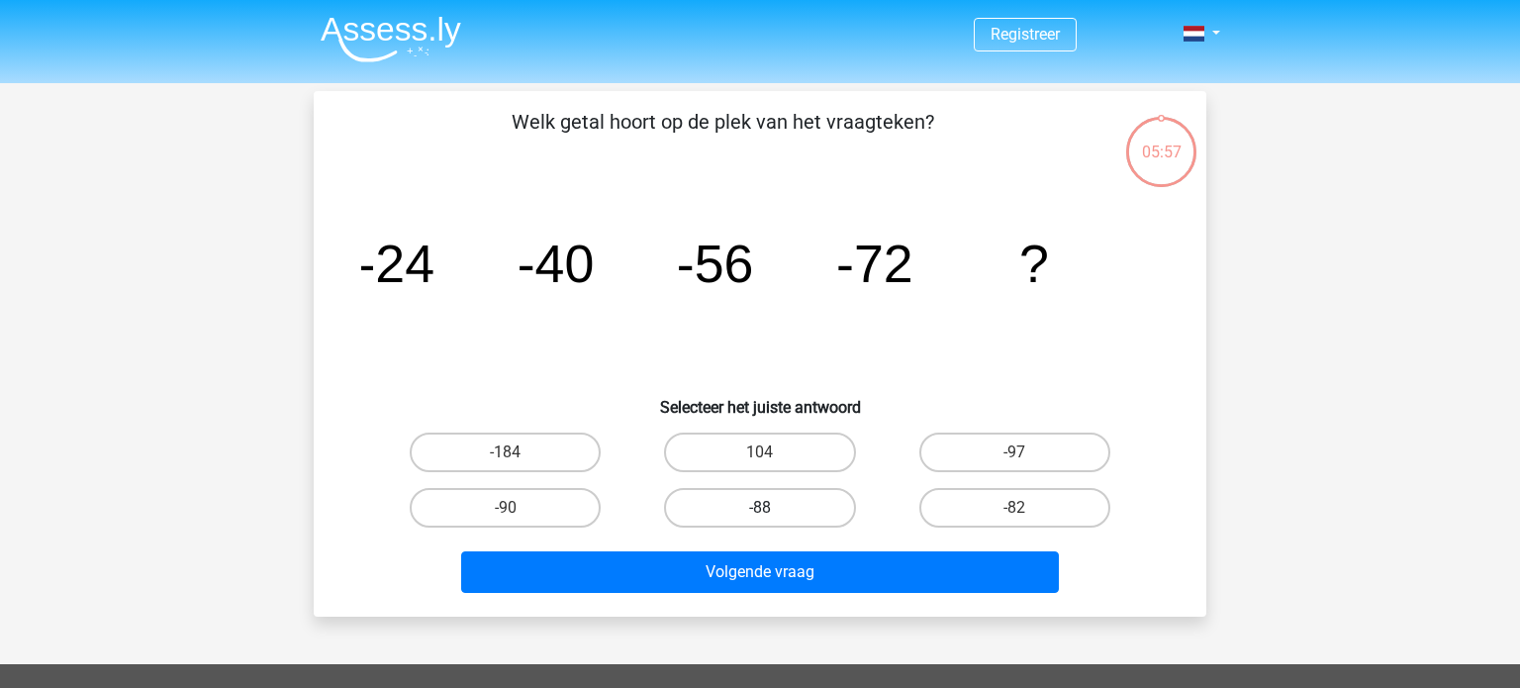
click at [751, 508] on label "-88" at bounding box center [759, 508] width 191 height 40
click at [760, 508] on input "-88" at bounding box center [766, 514] width 13 height 13
radio input "true"
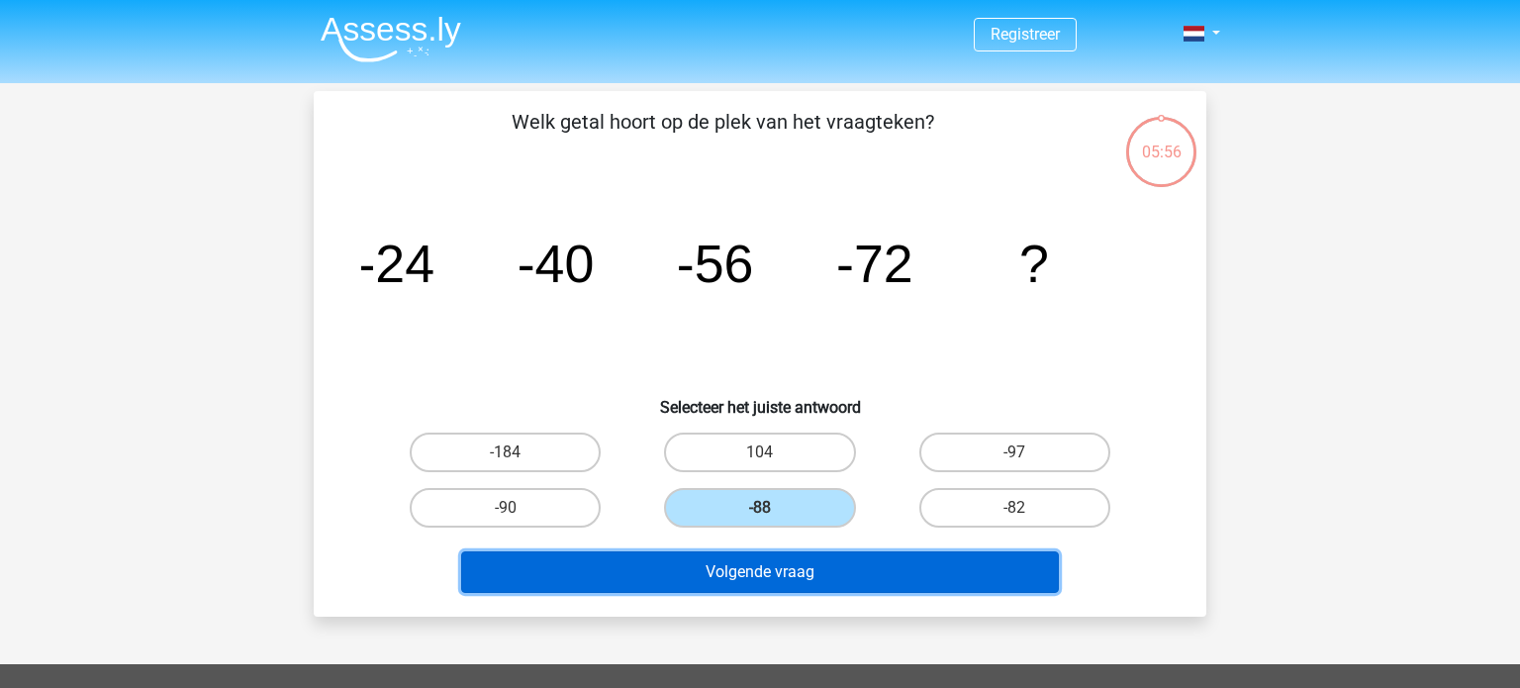
click at [767, 562] on button "Volgende vraag" at bounding box center [760, 572] width 599 height 42
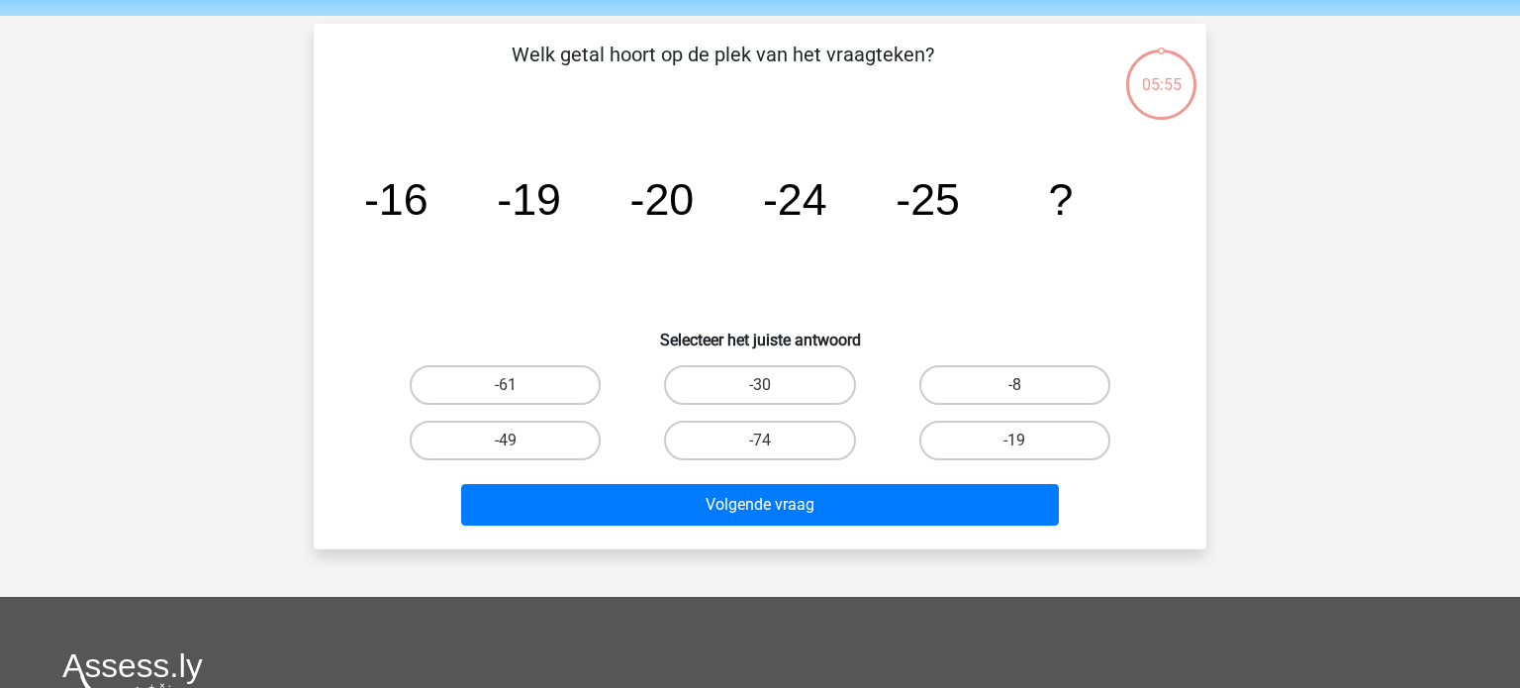
scroll to position [91, 0]
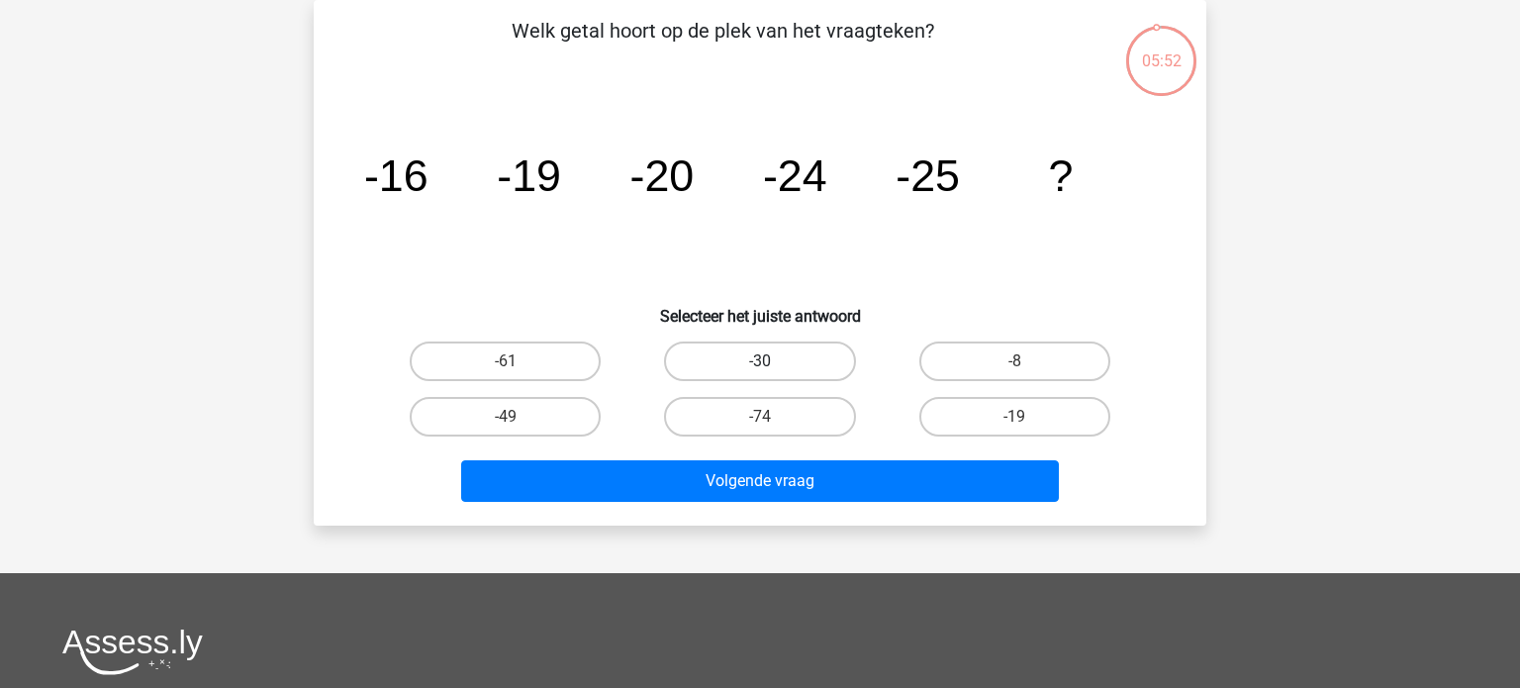
click at [787, 356] on label "-30" at bounding box center [759, 362] width 191 height 40
click at [773, 361] on input "-30" at bounding box center [766, 367] width 13 height 13
radio input "true"
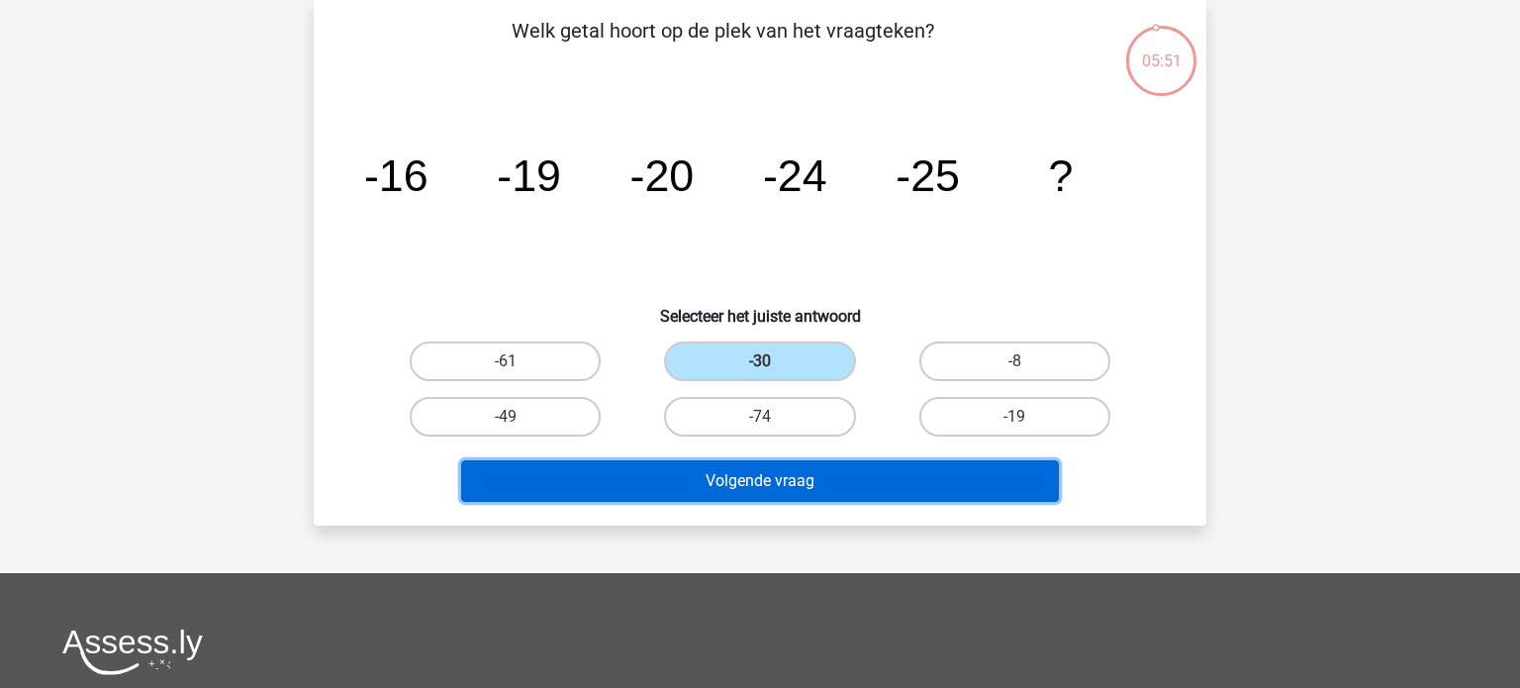
click at [767, 474] on button "Volgende vraag" at bounding box center [760, 481] width 599 height 42
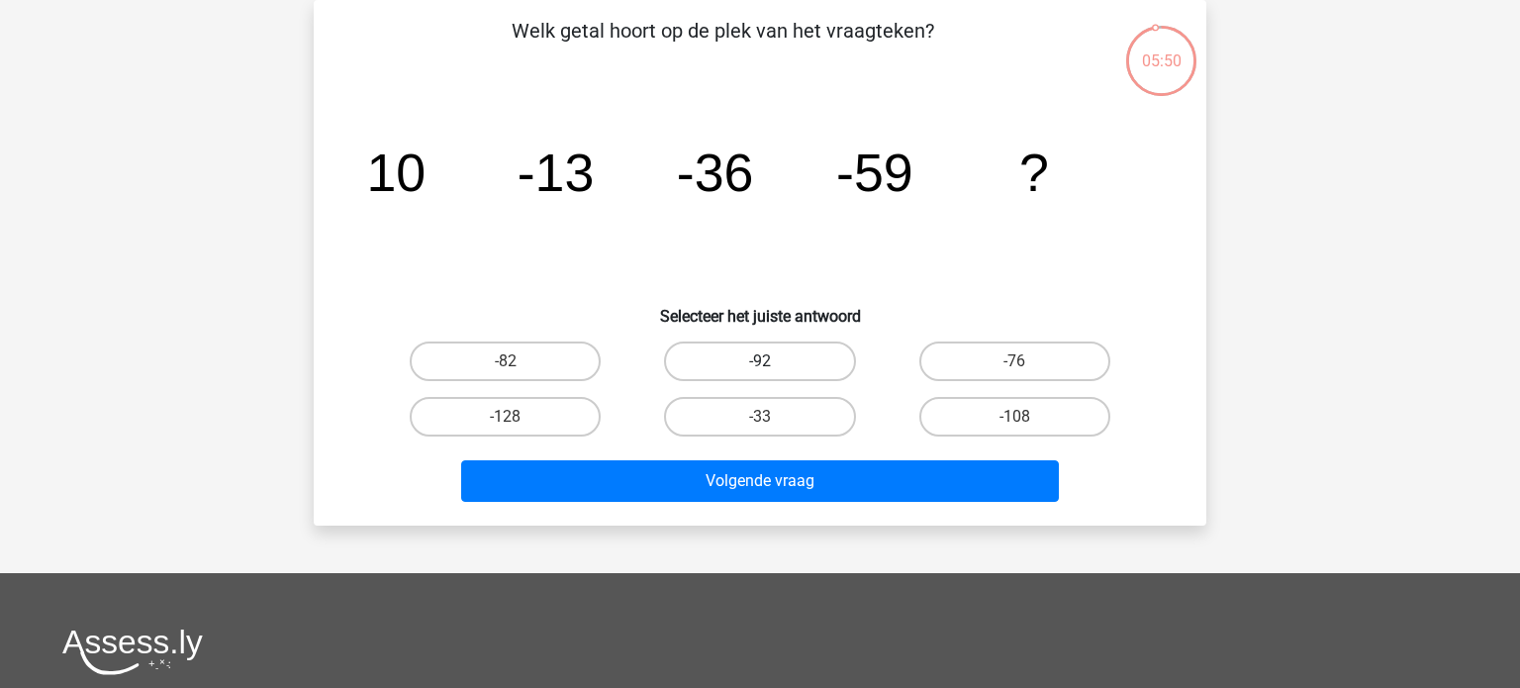
click at [792, 360] on label "-92" at bounding box center [759, 362] width 191 height 40
click at [773, 361] on input "-92" at bounding box center [766, 367] width 13 height 13
radio input "true"
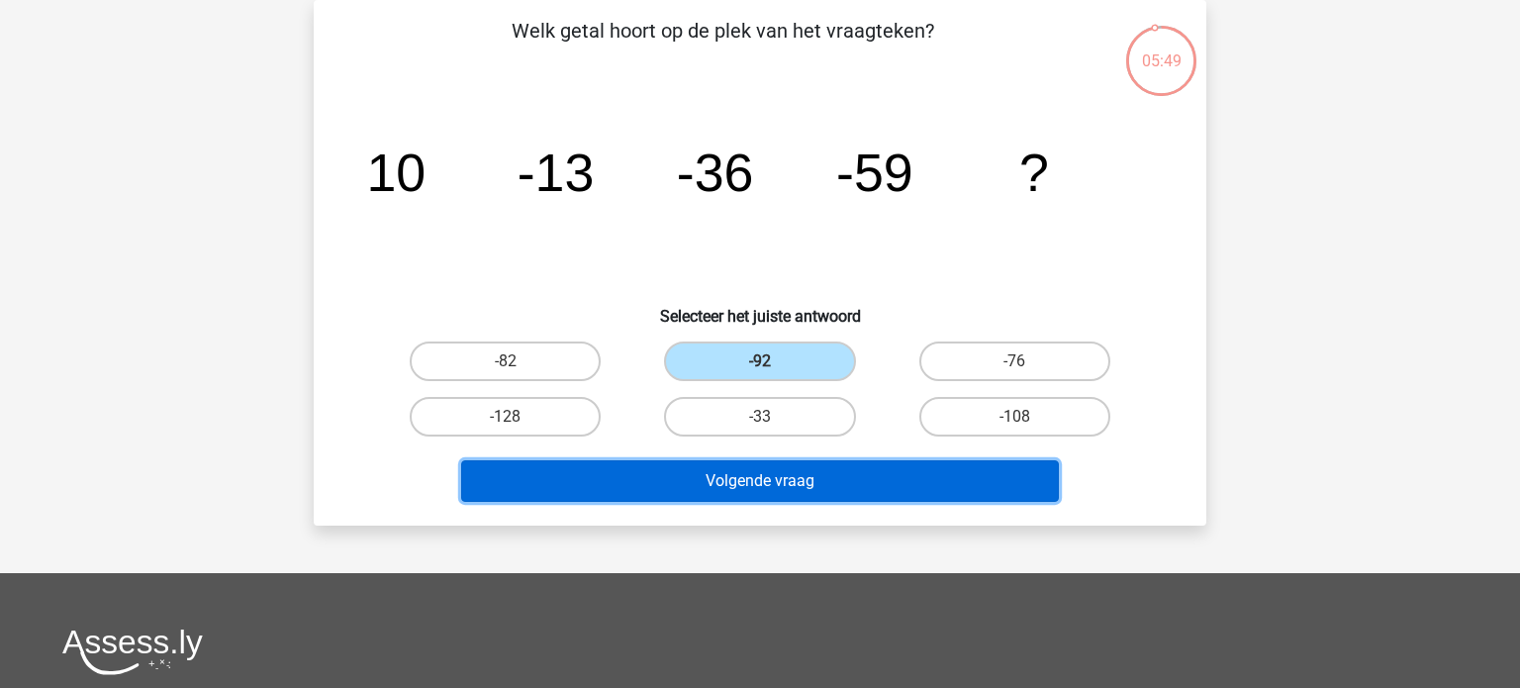
click at [760, 485] on button "Volgende vraag" at bounding box center [760, 481] width 599 height 42
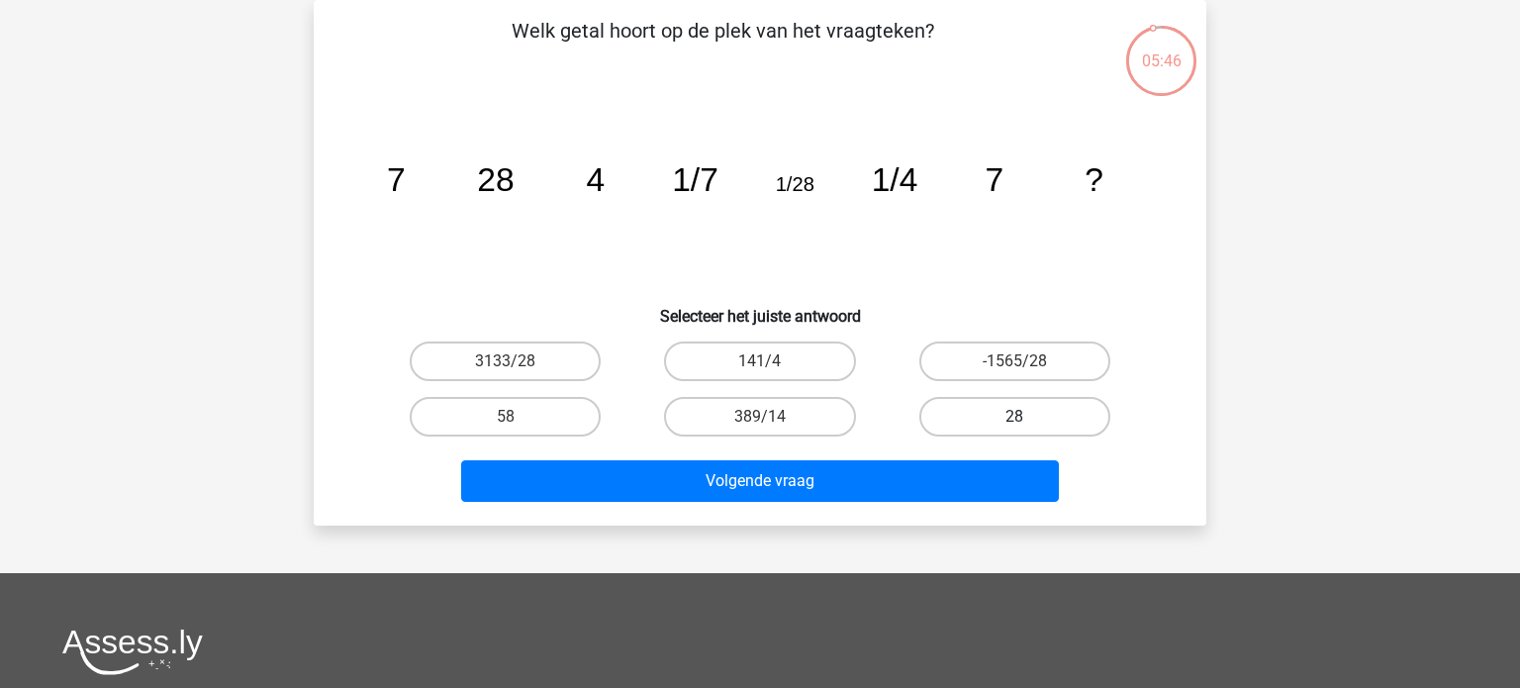
click at [1028, 419] on label "28" at bounding box center [1015, 417] width 191 height 40
click at [1028, 419] on input "28" at bounding box center [1021, 423] width 13 height 13
radio input "true"
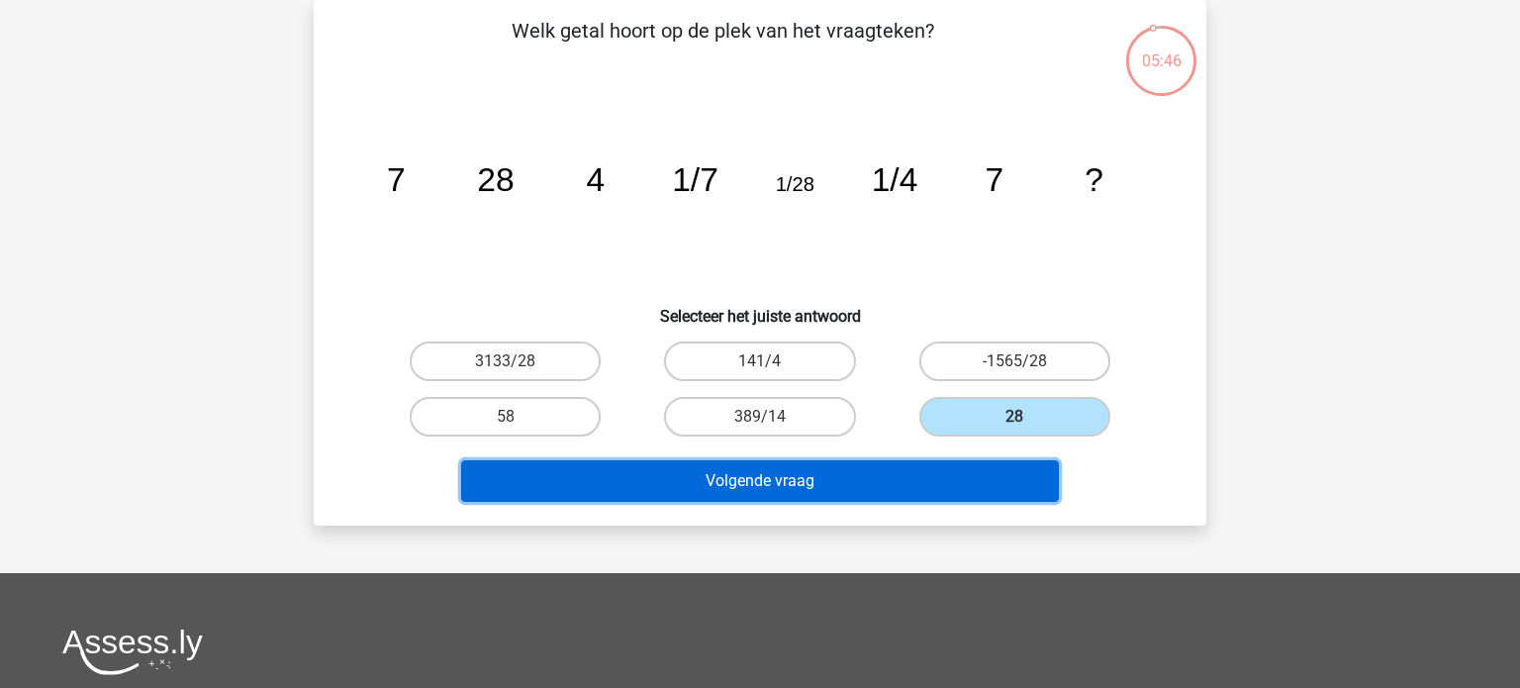
click at [924, 474] on button "Volgende vraag" at bounding box center [760, 481] width 599 height 42
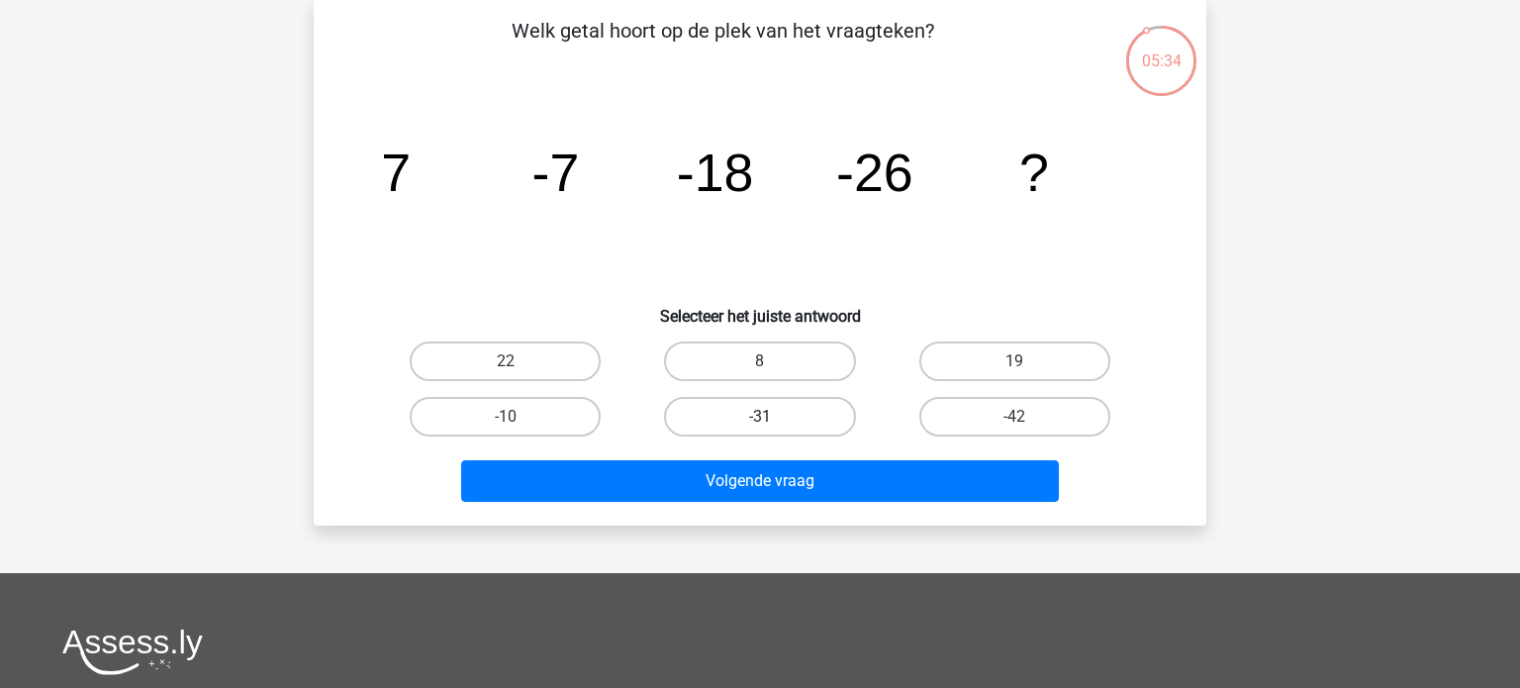
click at [806, 417] on label "-31" at bounding box center [759, 417] width 191 height 40
click at [773, 417] on input "-31" at bounding box center [766, 423] width 13 height 13
radio input "true"
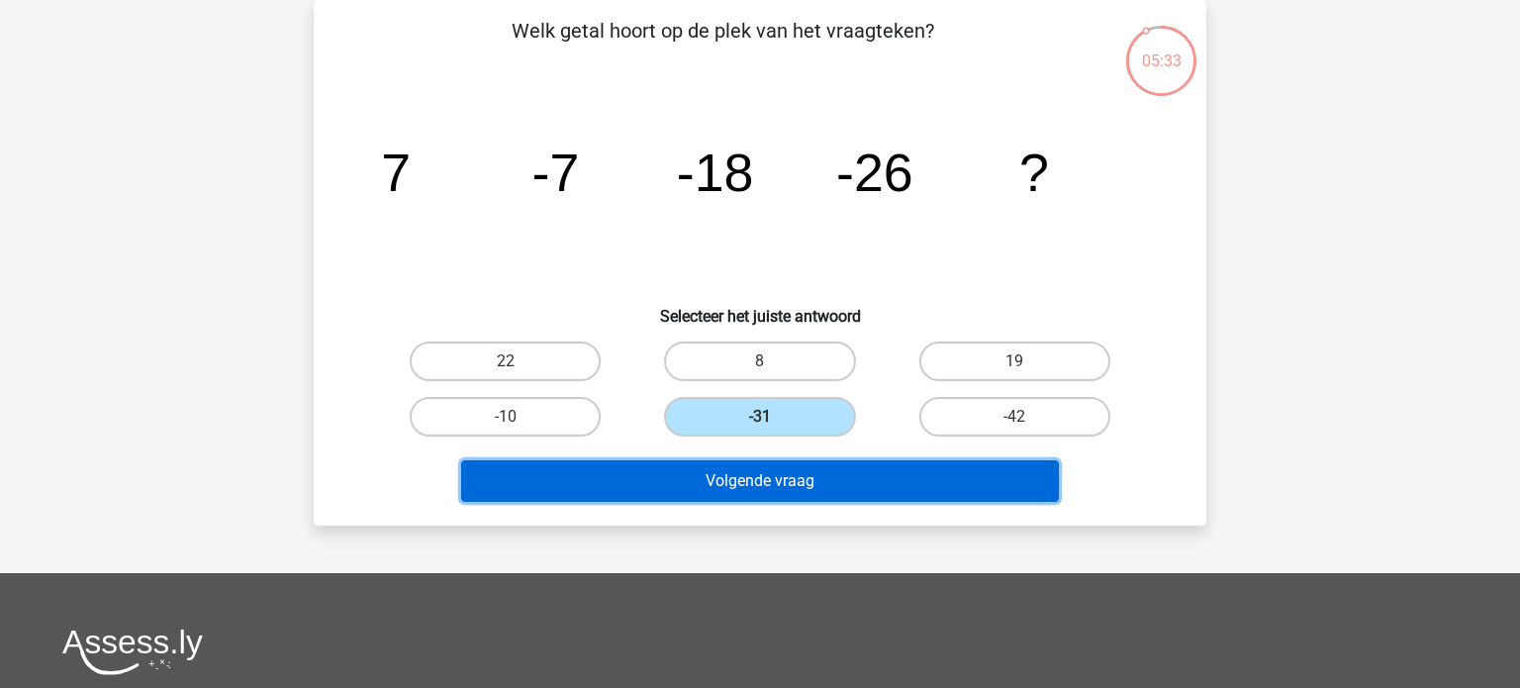
click at [800, 477] on button "Volgende vraag" at bounding box center [760, 481] width 599 height 42
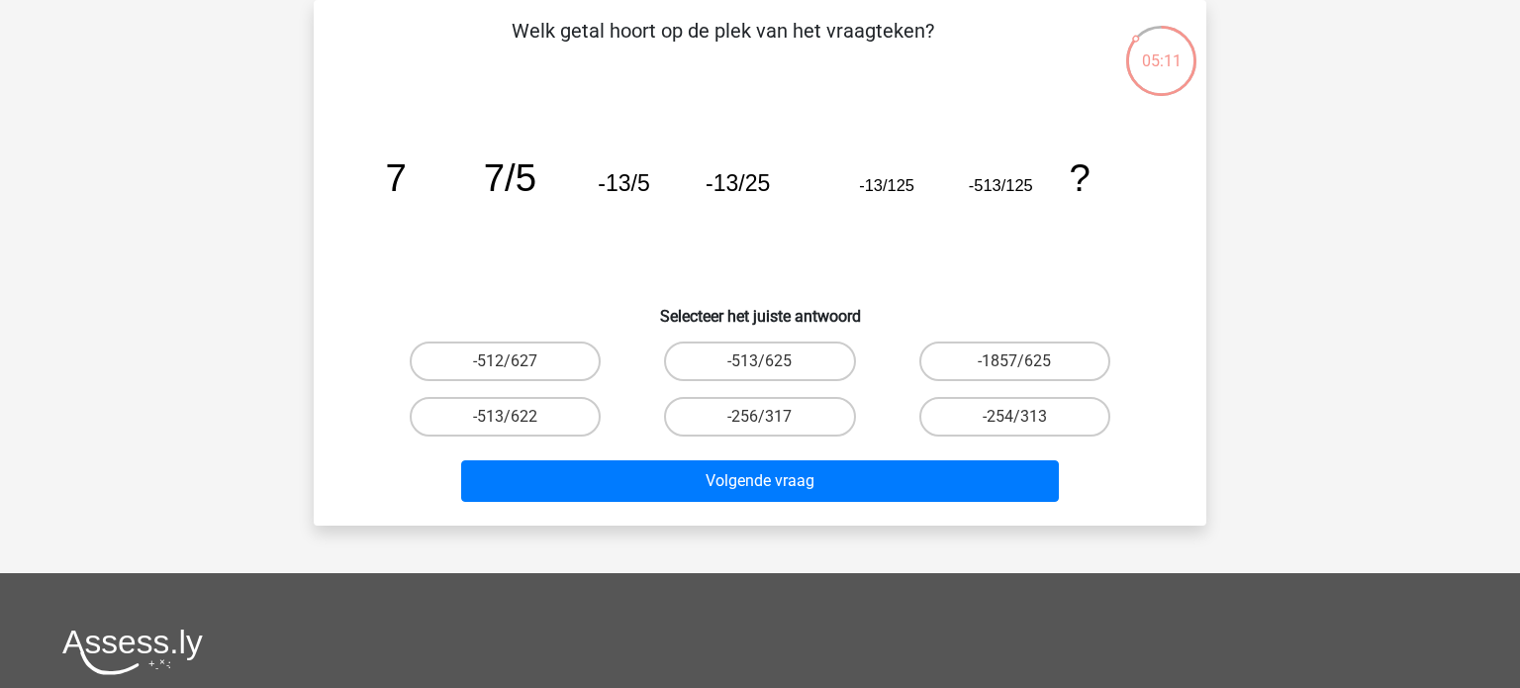
click at [768, 362] on input "-513/625" at bounding box center [766, 367] width 13 height 13
radio input "true"
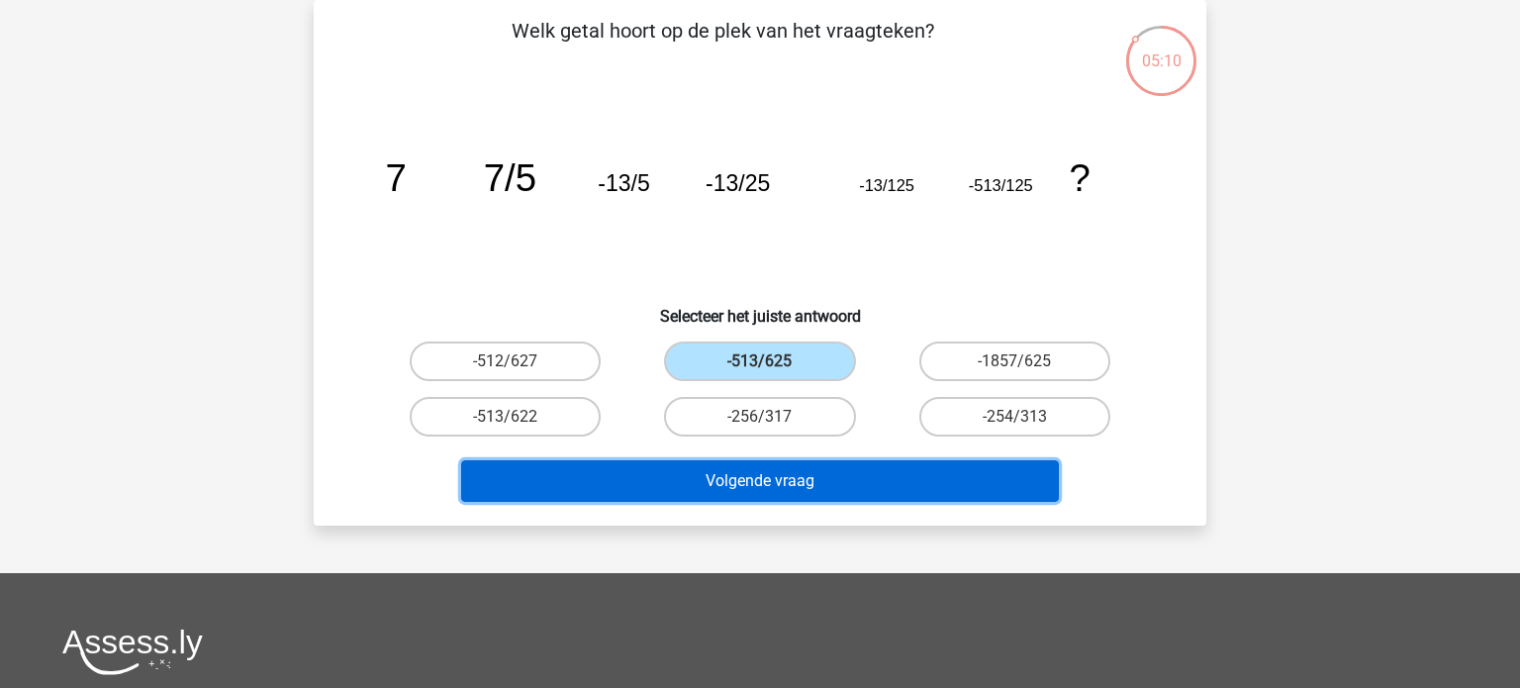
click at [793, 477] on button "Volgende vraag" at bounding box center [760, 481] width 599 height 42
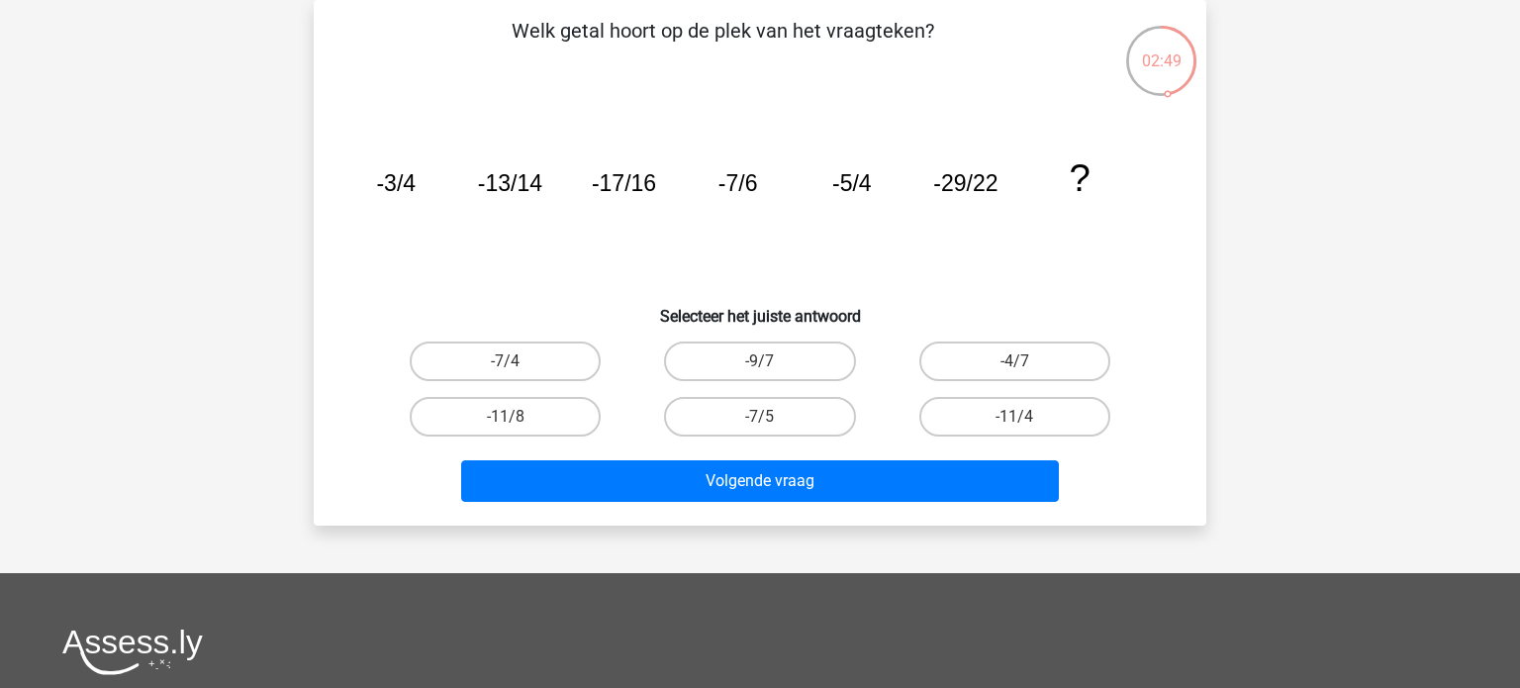
click at [1024, 417] on input "-11/4" at bounding box center [1021, 423] width 13 height 13
radio input "true"
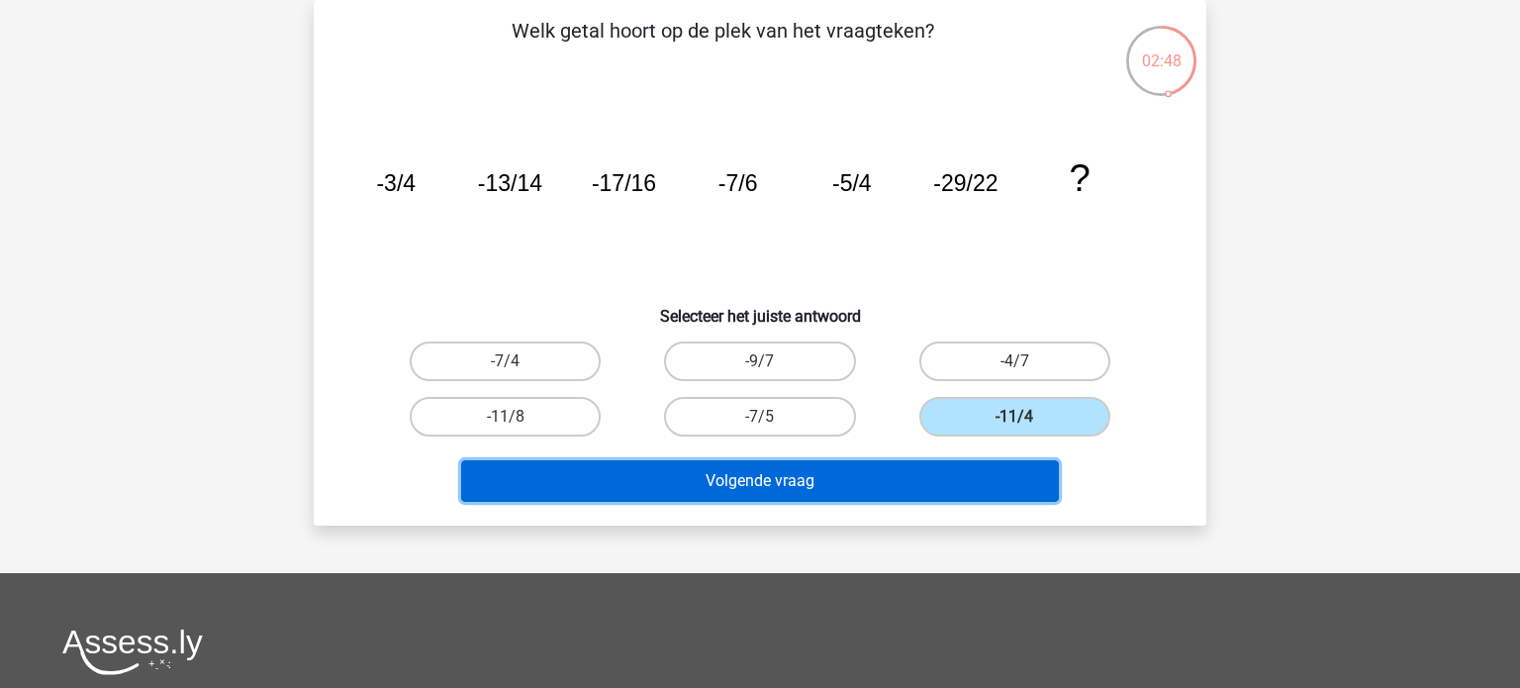
click at [841, 488] on button "Volgende vraag" at bounding box center [760, 481] width 599 height 42
